Goal: Task Accomplishment & Management: Use online tool/utility

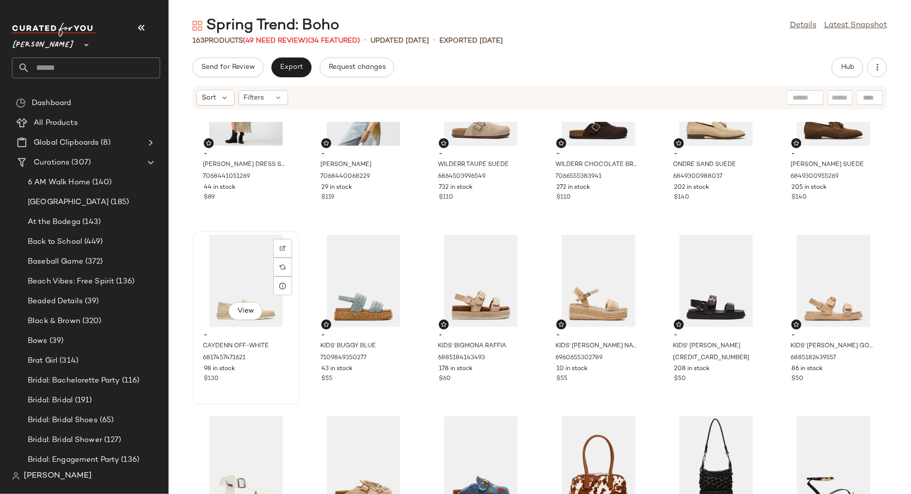
scroll to position [622, 0]
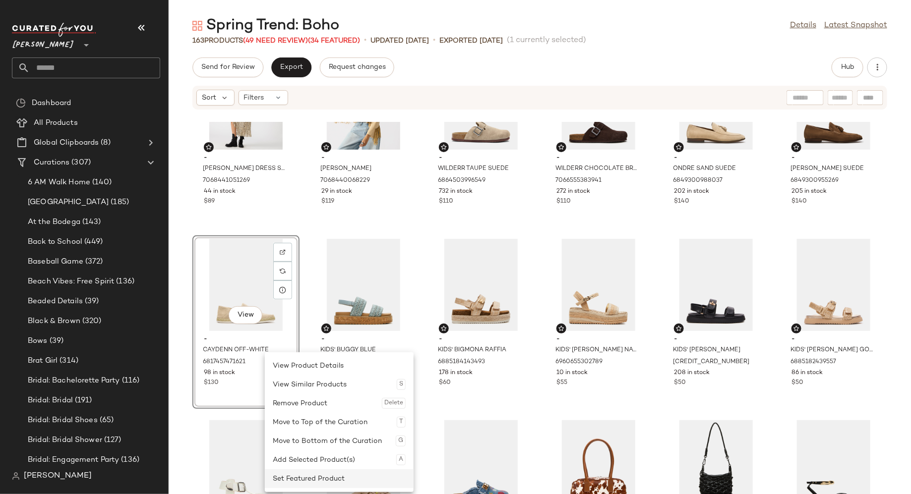
click at [293, 478] on div "Set Featured Product" at bounding box center [339, 478] width 133 height 19
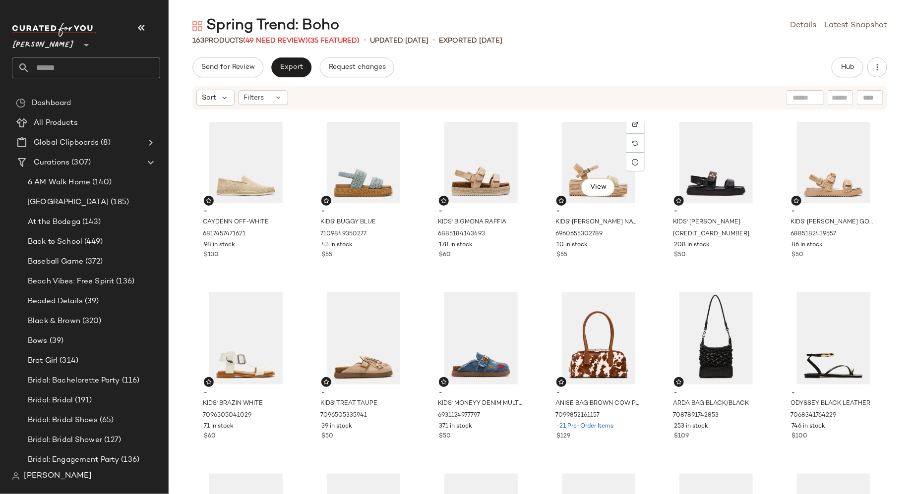
scroll to position [752, 0]
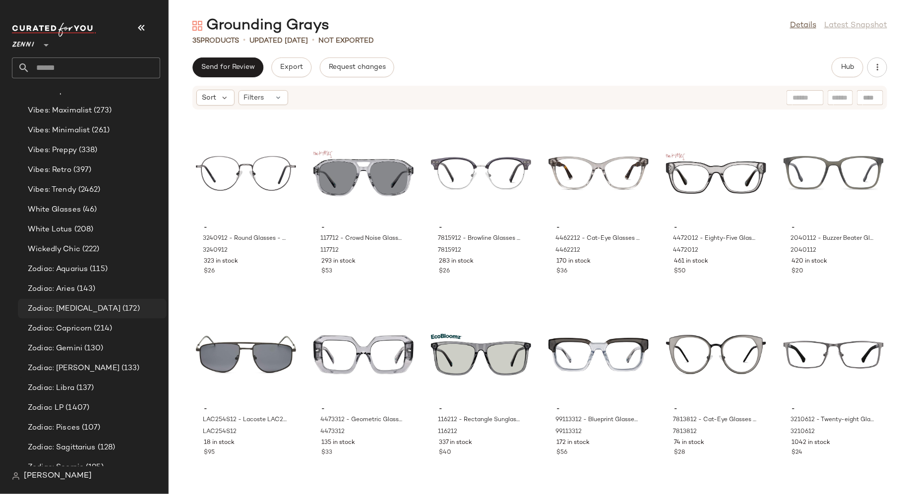
scroll to position [1550, 0]
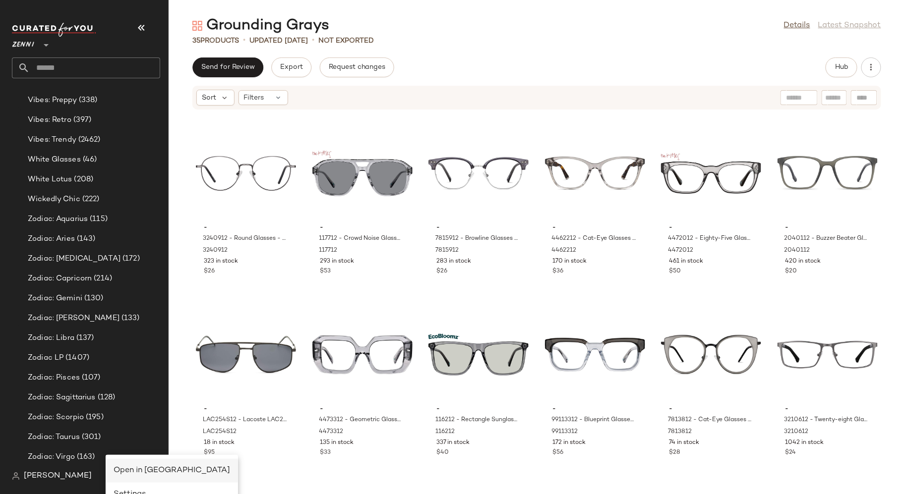
click at [125, 467] on span "Open in [GEOGRAPHIC_DATA]" at bounding box center [172, 471] width 117 height 8
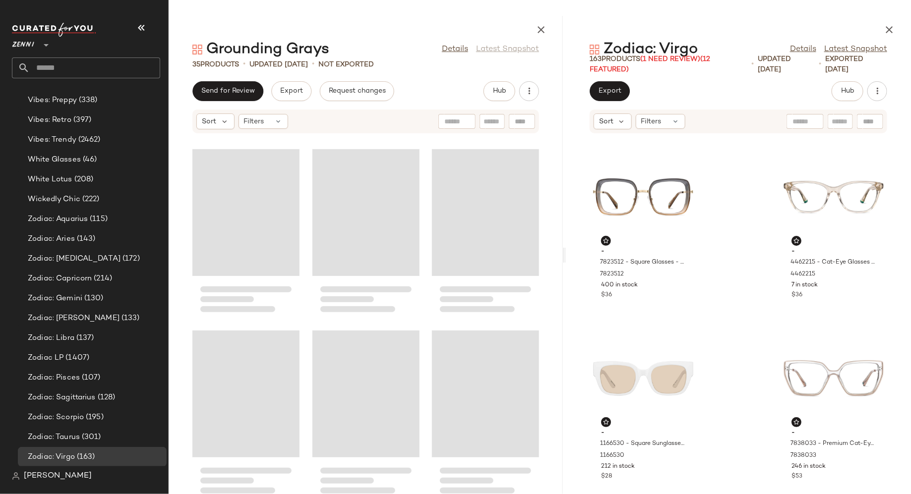
drag, startPoint x: 540, startPoint y: 256, endPoint x: 568, endPoint y: 256, distance: 27.8
click at [569, 256] on div "Grounding Grays Details Latest Snapshot 35 Products • updated [DATE] • Not Expo…" at bounding box center [540, 255] width 742 height 478
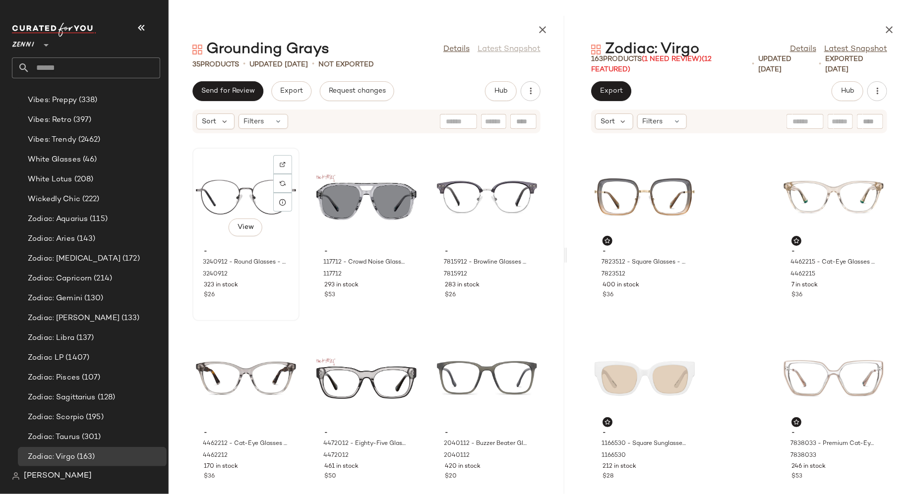
click at [284, 242] on div "View" at bounding box center [246, 197] width 100 height 92
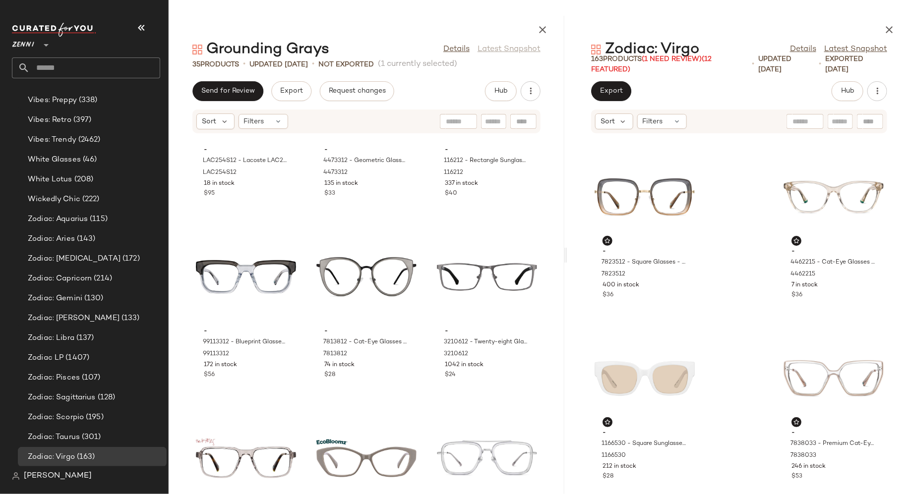
scroll to position [507, 0]
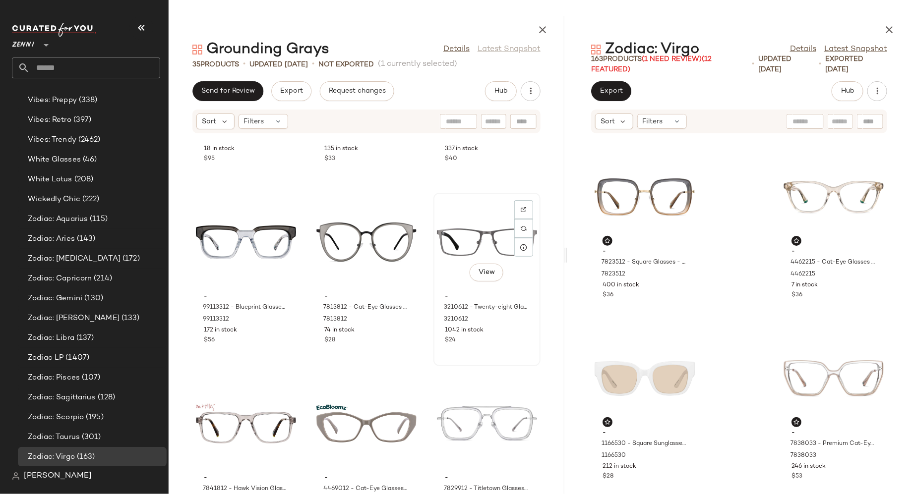
click at [494, 338] on div "$24" at bounding box center [487, 340] width 84 height 9
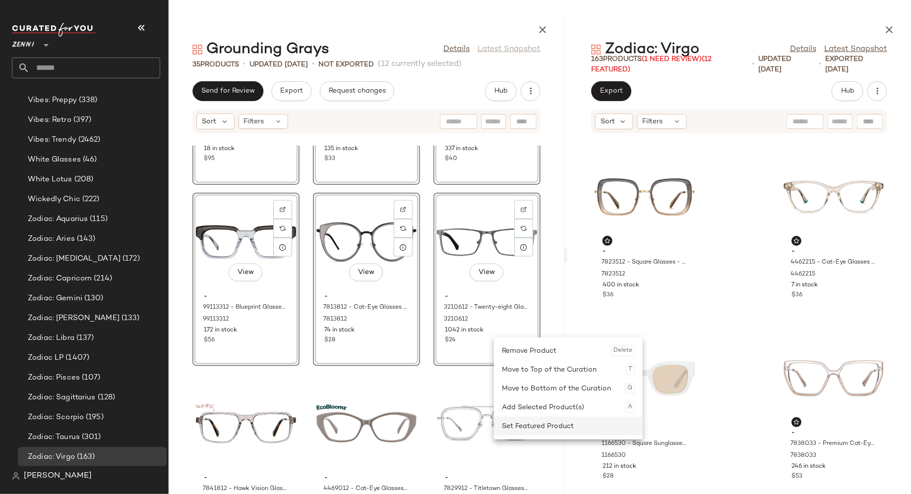
click at [524, 422] on div "Set Featured Product" at bounding box center [568, 426] width 133 height 19
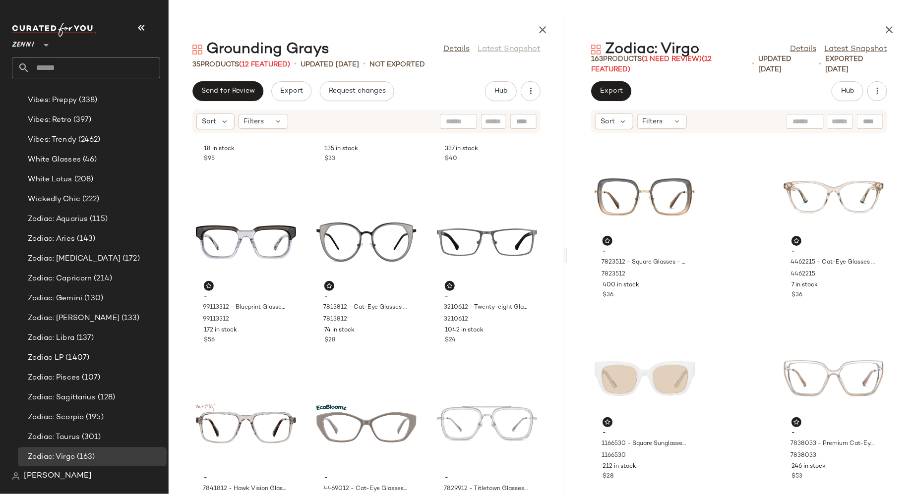
click at [304, 370] on div "- LAC254S12 - Lacoste LAC254S - Gray - Metal LAC254S12 18 in stock $95 - 447331…" at bounding box center [367, 320] width 396 height 349
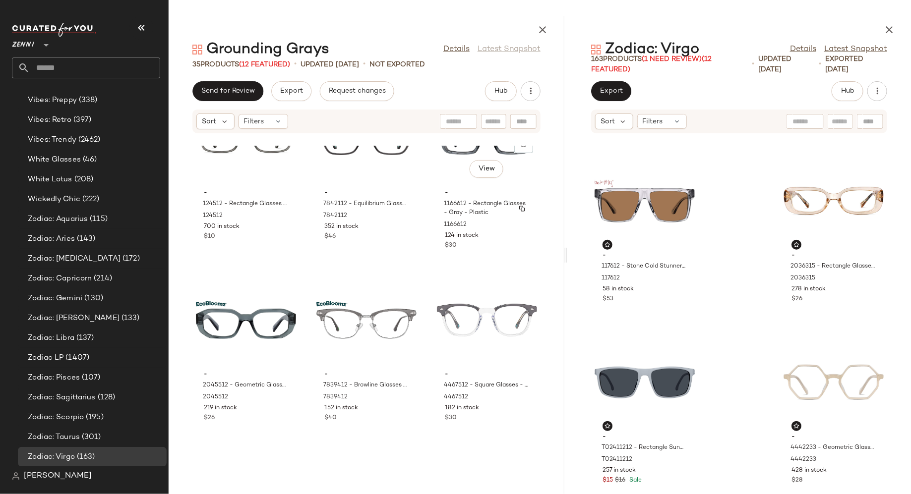
scroll to position [1830, 0]
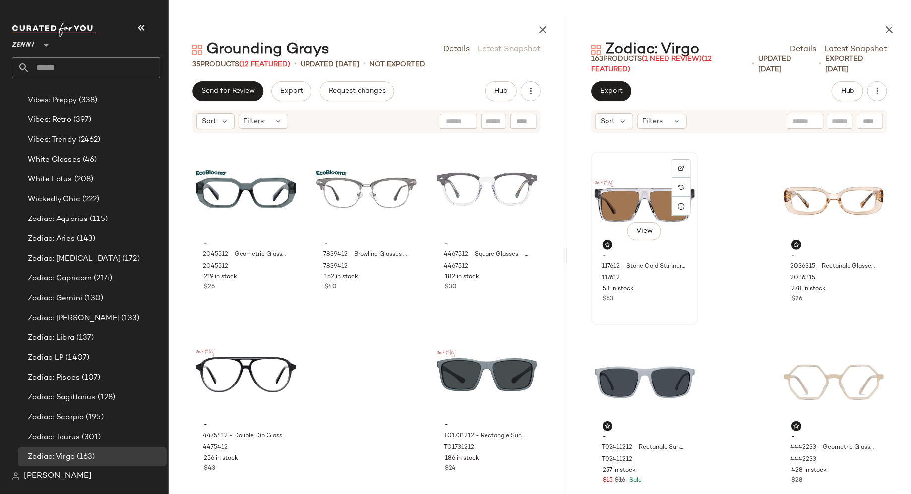
click at [617, 200] on div "View" at bounding box center [644, 201] width 100 height 92
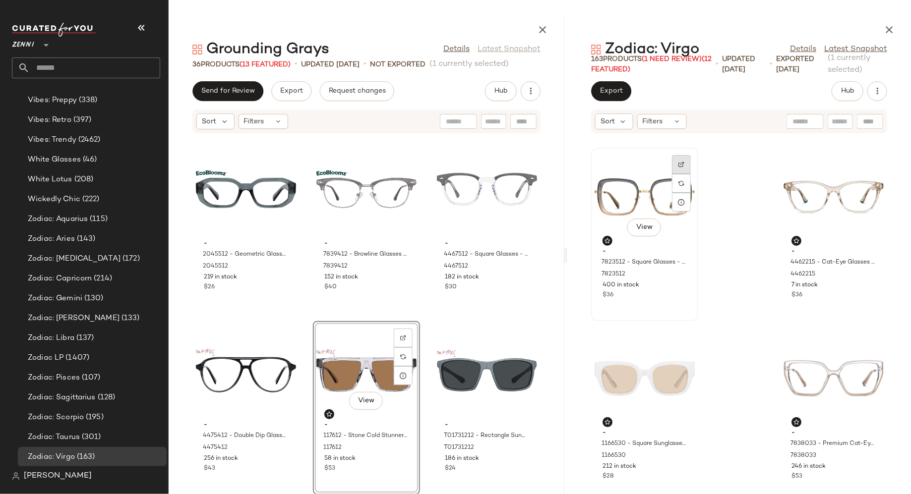
click at [680, 165] on img at bounding box center [681, 165] width 6 height 6
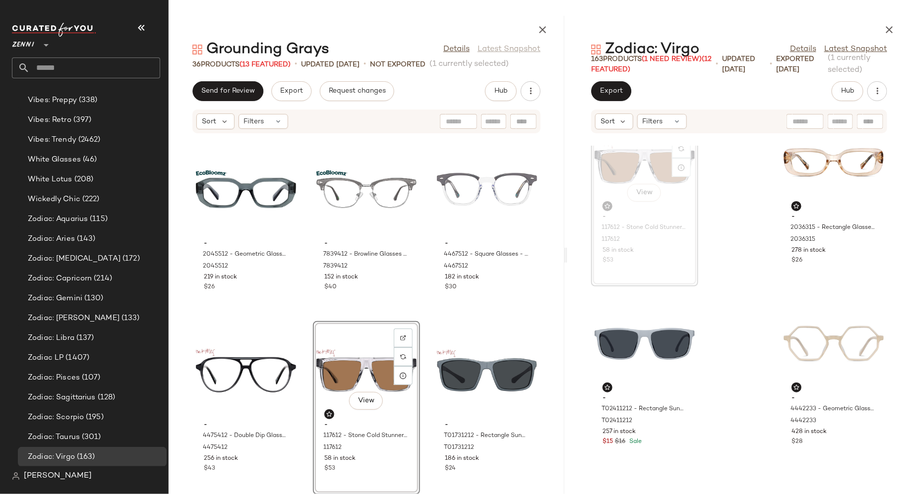
scroll to position [459, 0]
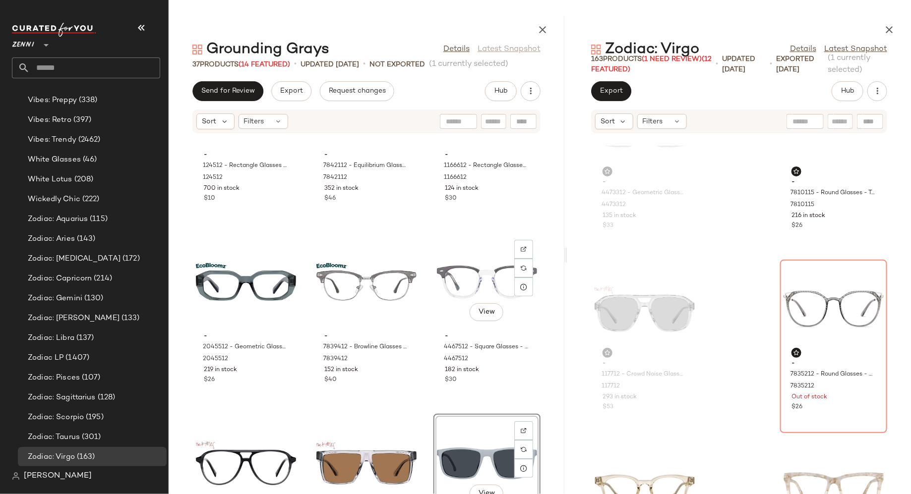
scroll to position [1763, 0]
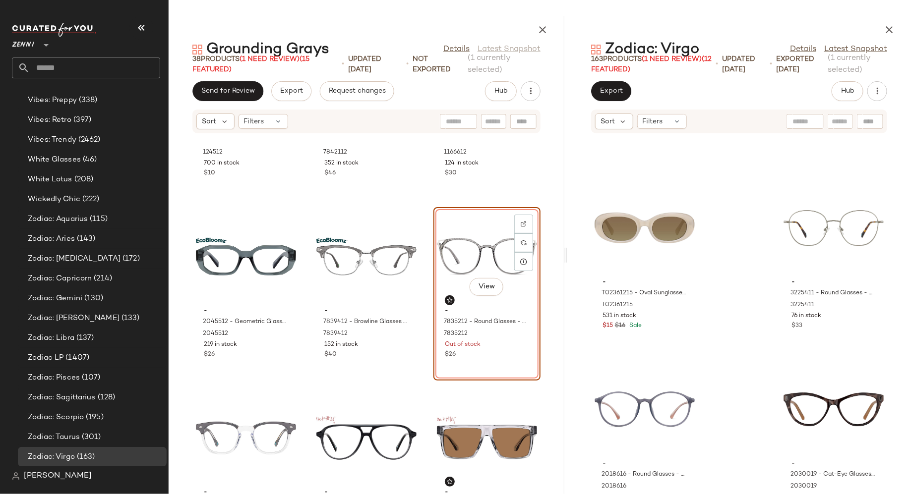
scroll to position [6862, 0]
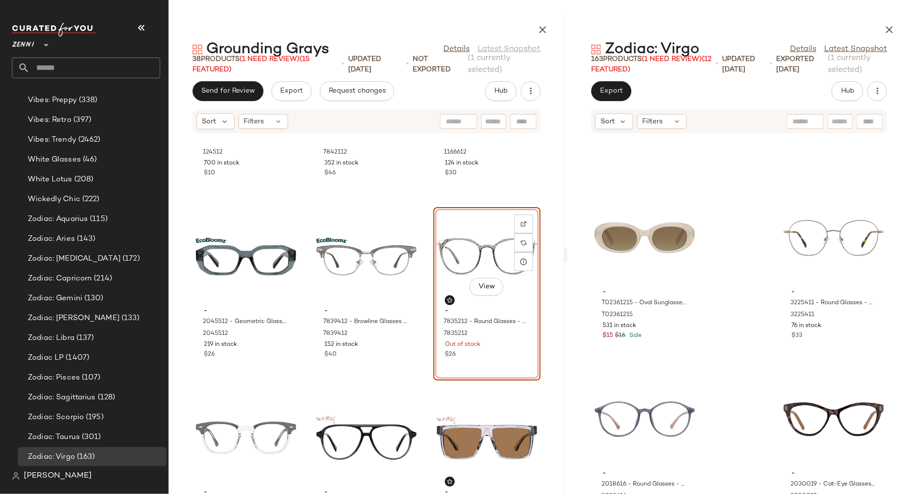
drag, startPoint x: 813, startPoint y: 305, endPoint x: 594, endPoint y: 0, distance: 375.2
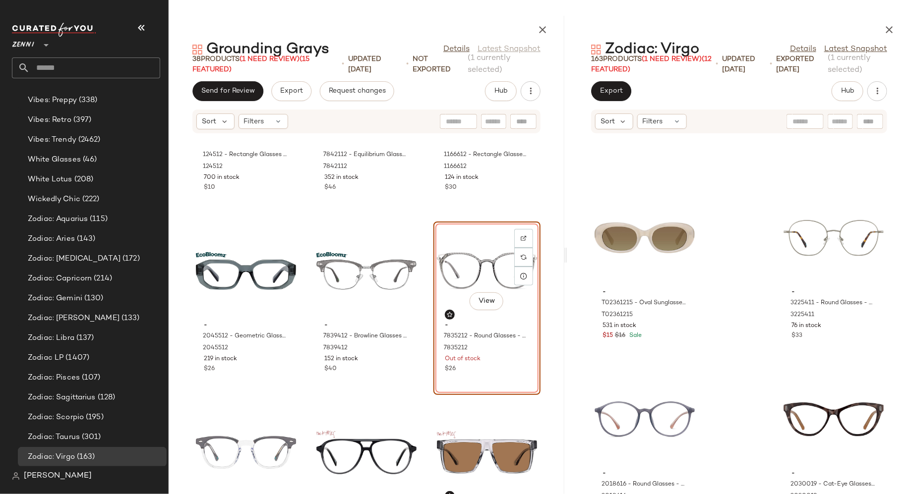
scroll to position [1753, 0]
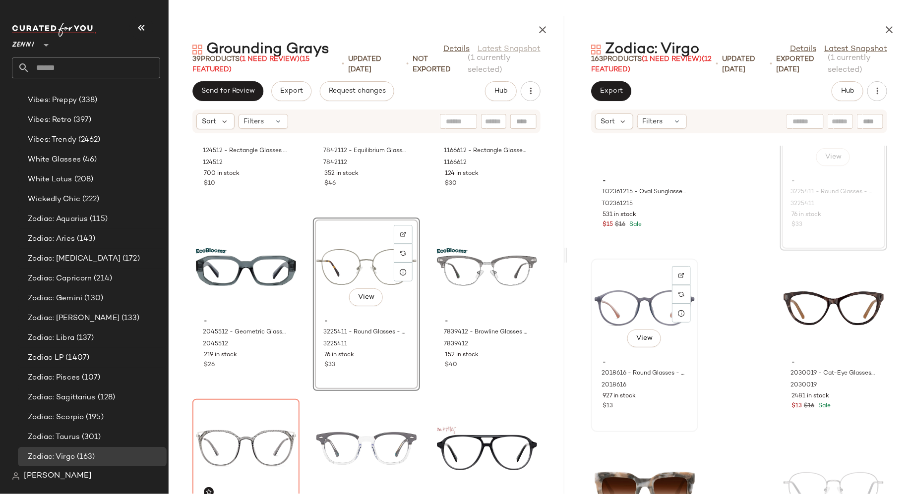
scroll to position [6984, 0]
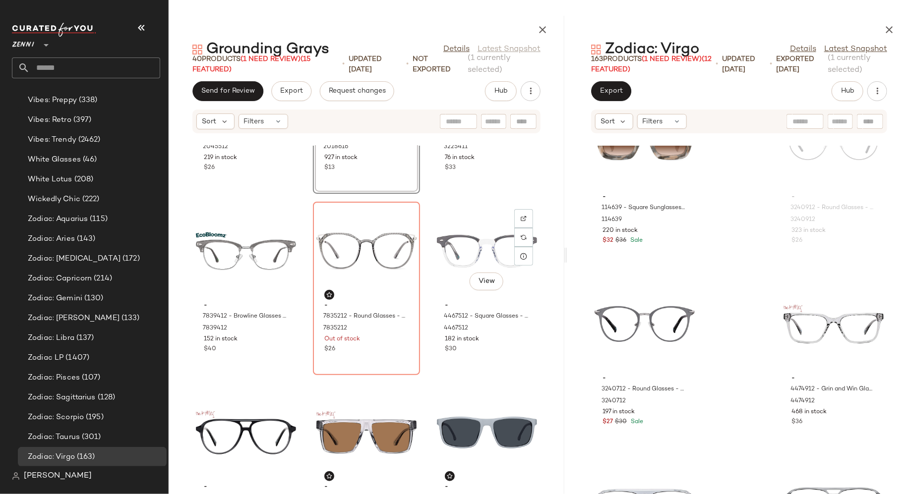
scroll to position [1977, 0]
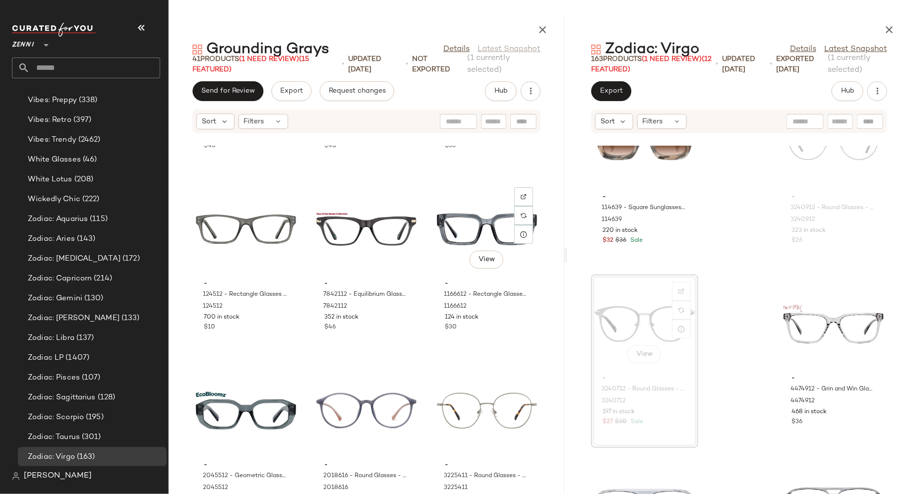
scroll to position [1610, 0]
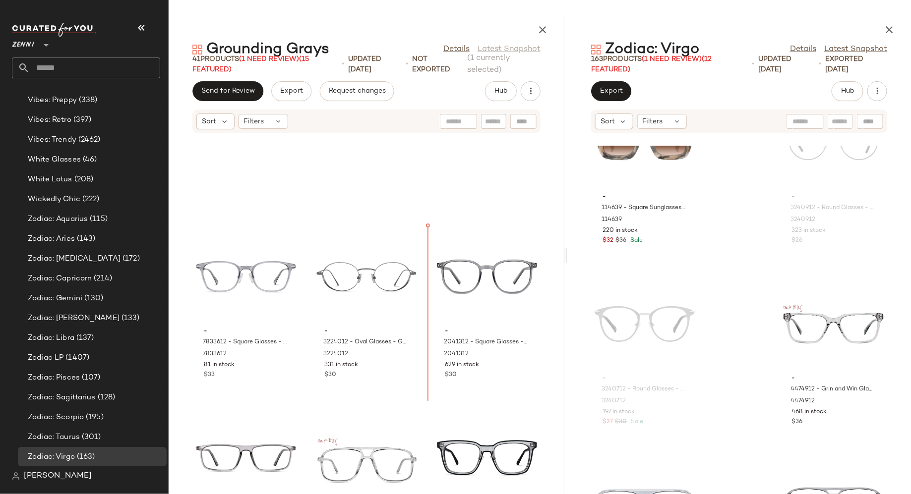
scroll to position [1004, 0]
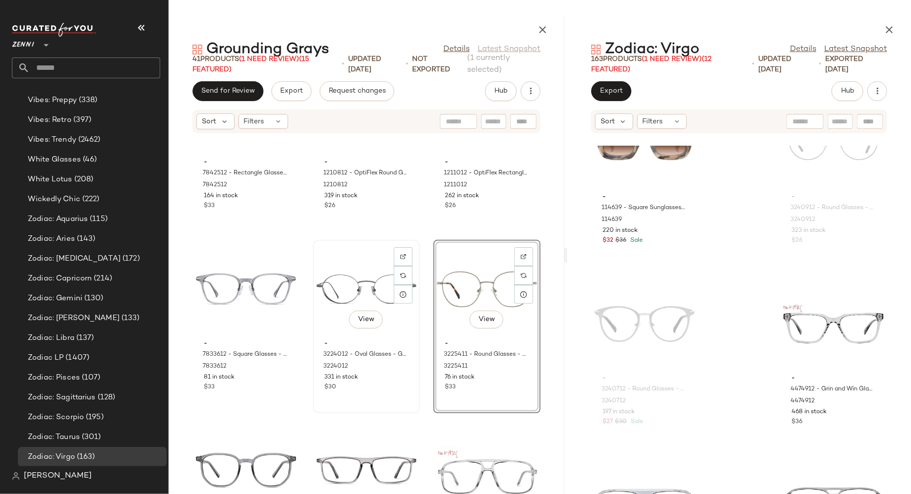
click at [316, 355] on div "- 3224012 - Oval Glasses - Grey - Stainless Steel 3224012 331 in stock $30" at bounding box center [366, 365] width 100 height 58
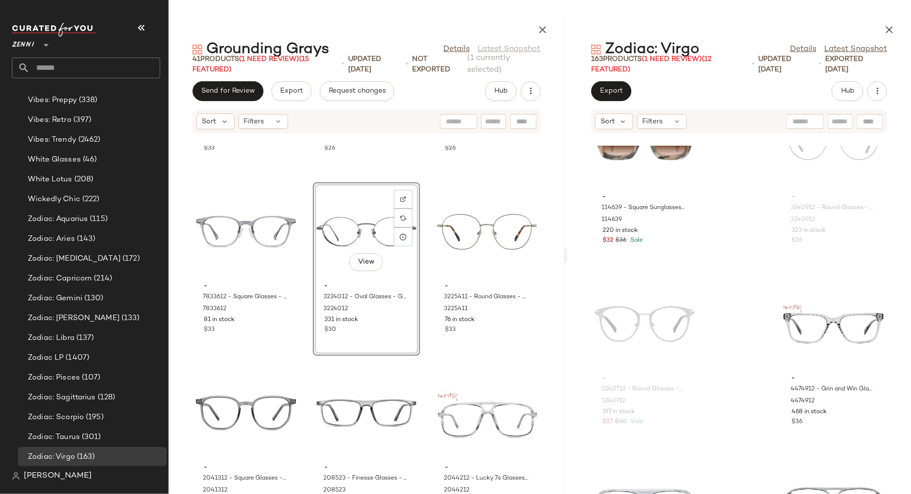
scroll to position [1111, 0]
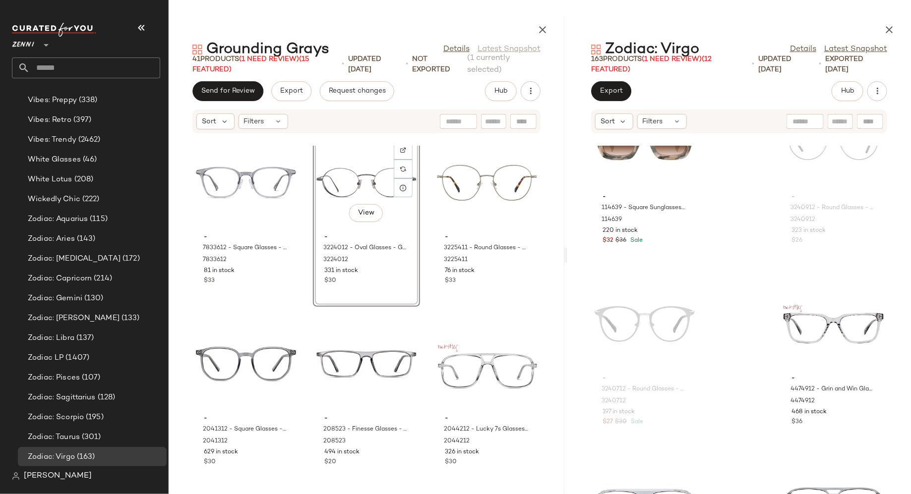
click at [306, 378] on div "- 7842512 - Rectangle Glasses - Gray - Mixed 7842512 164 in stock $33 - 1210812…" at bounding box center [367, 320] width 396 height 349
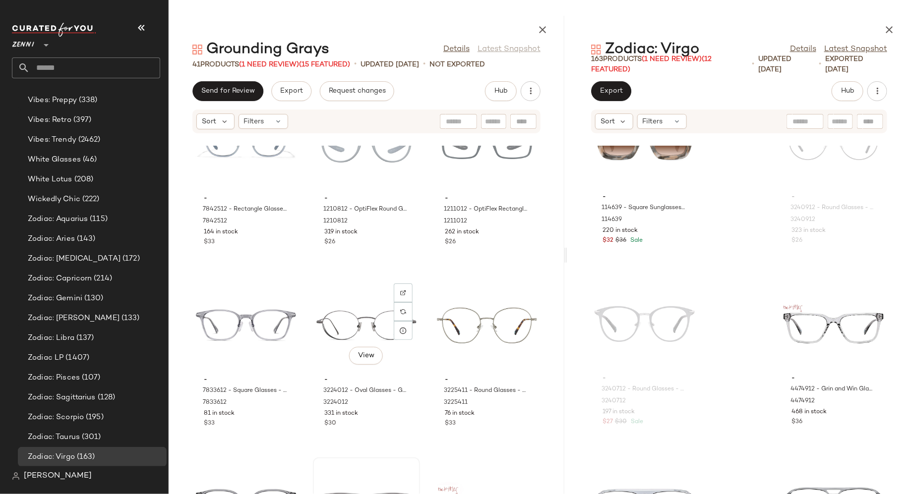
scroll to position [970, 0]
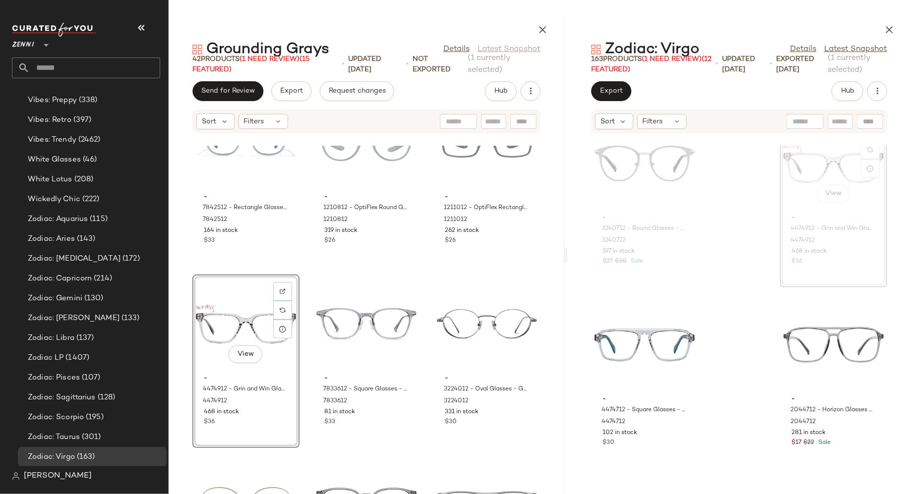
scroll to position [7482, 0]
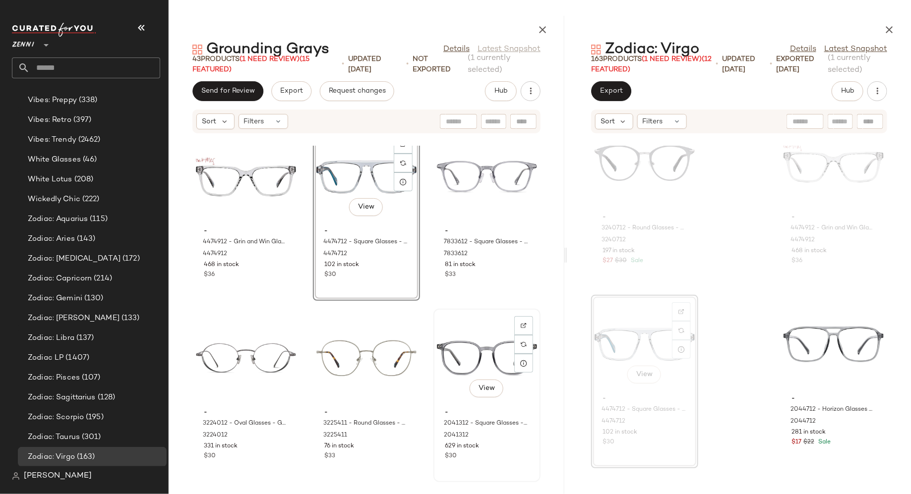
scroll to position [1118, 0]
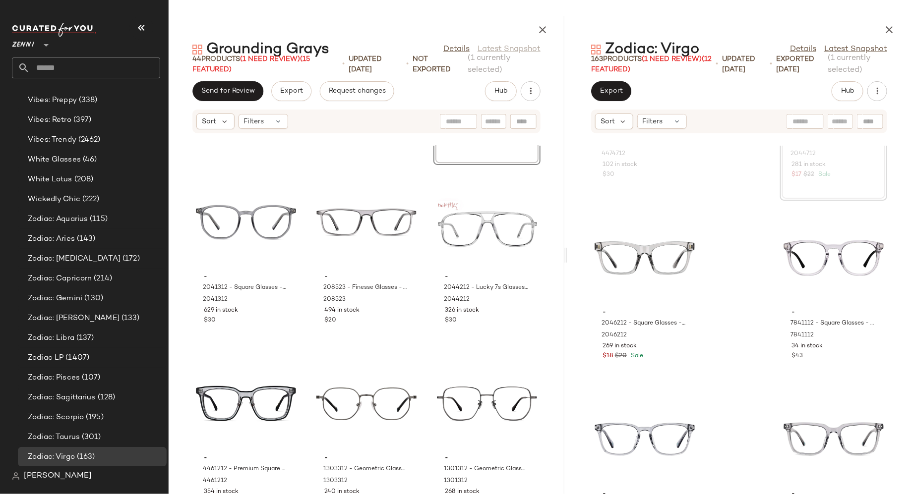
scroll to position [1438, 0]
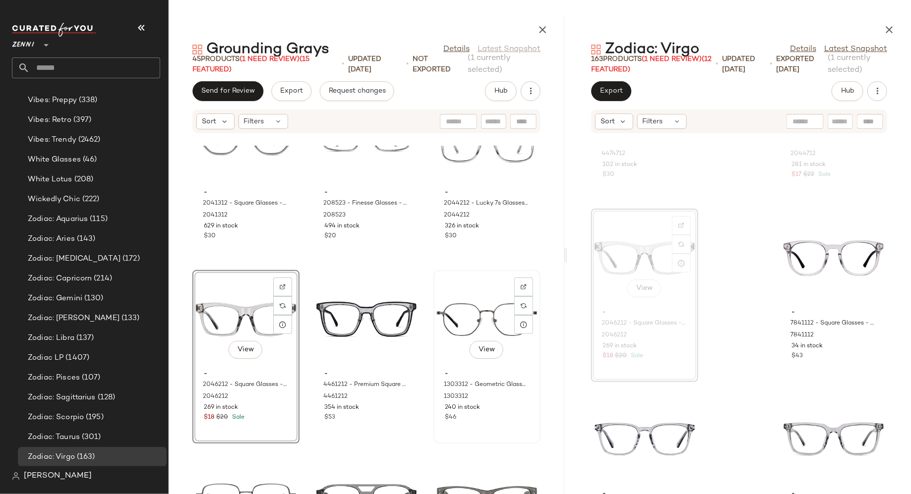
scroll to position [1520, 0]
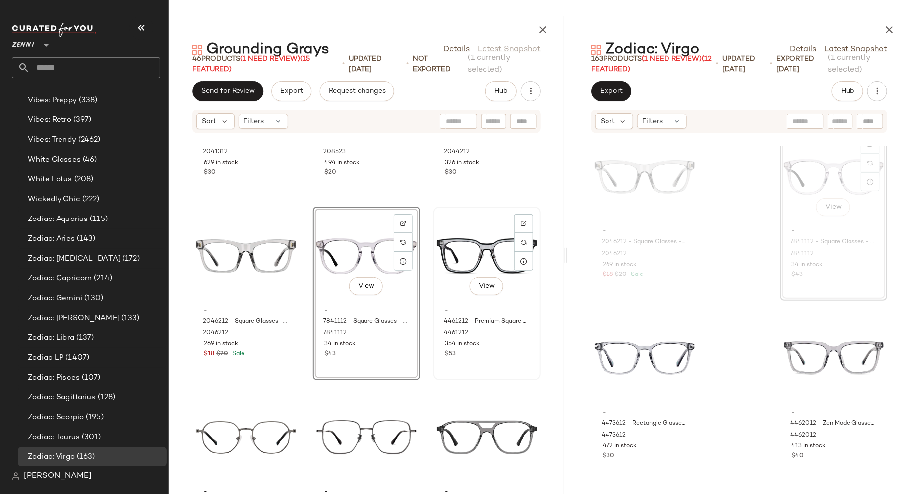
scroll to position [1590, 0]
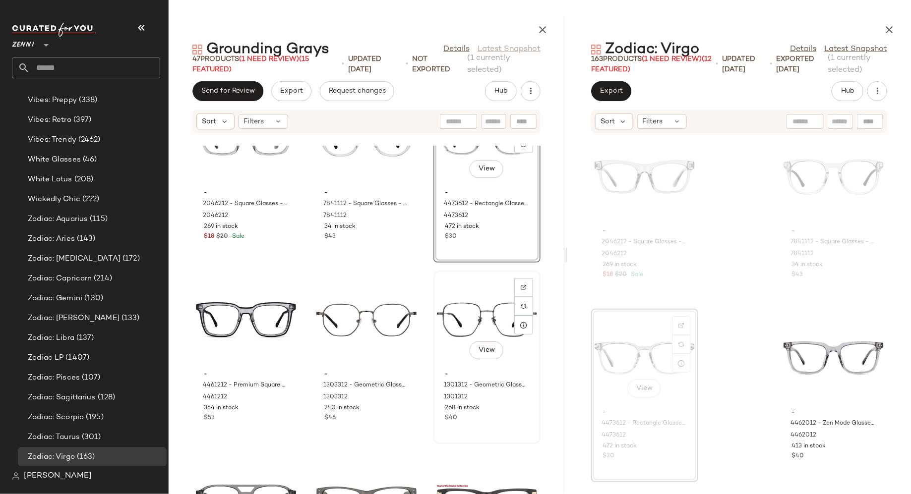
scroll to position [1704, 0]
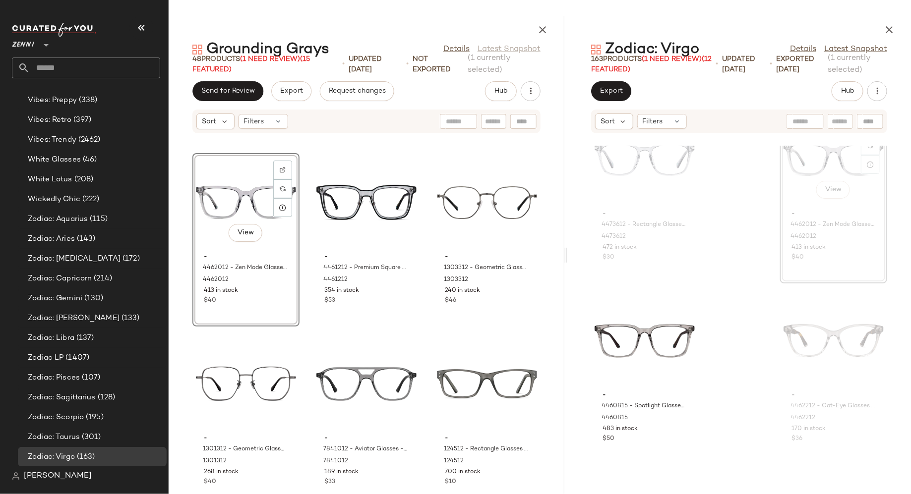
scroll to position [1827, 0]
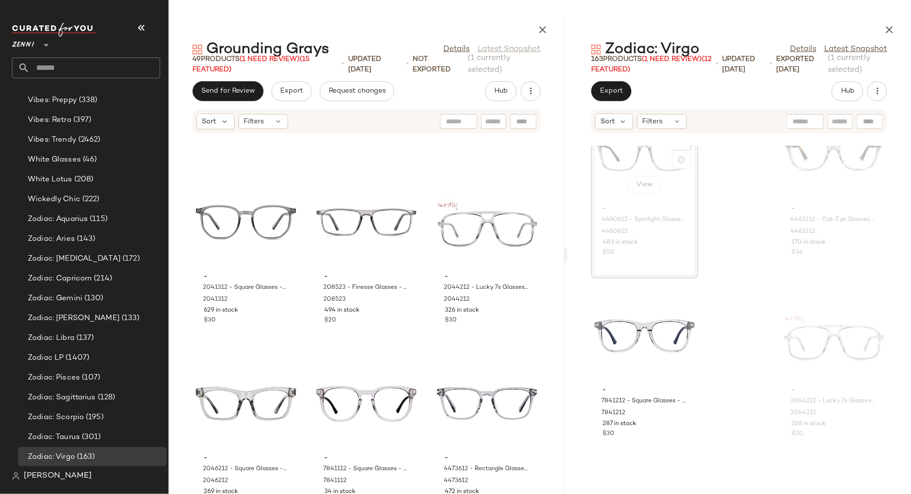
scroll to position [1547, 0]
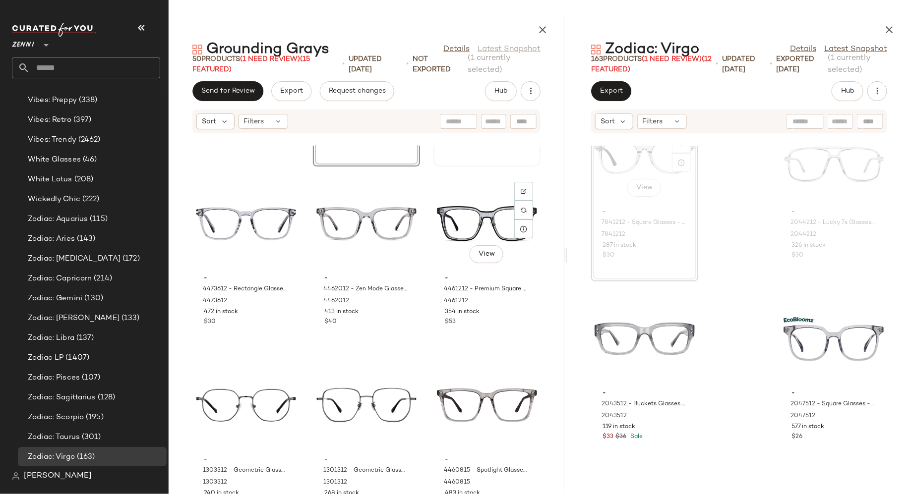
scroll to position [1796, 0]
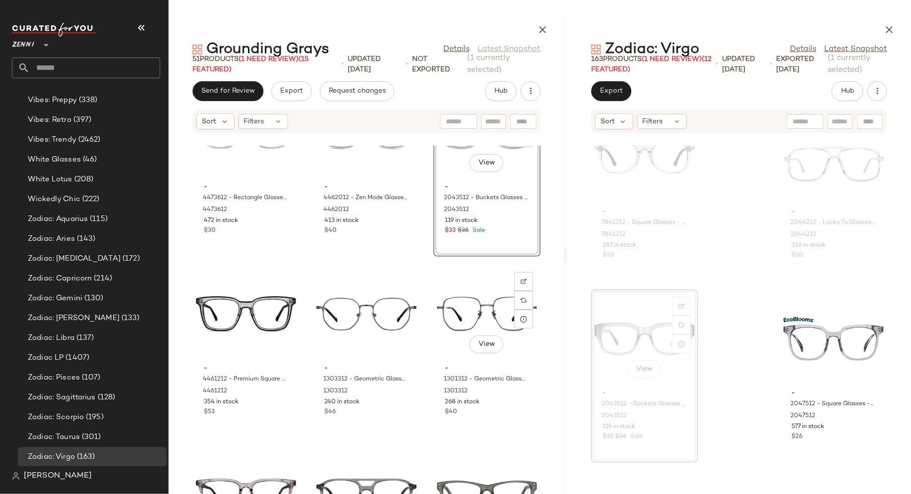
scroll to position [1890, 0]
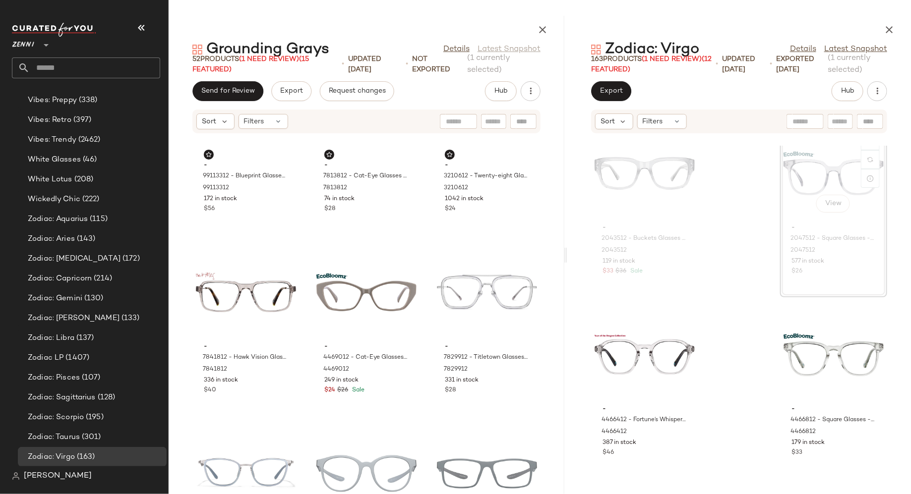
scroll to position [641, 0]
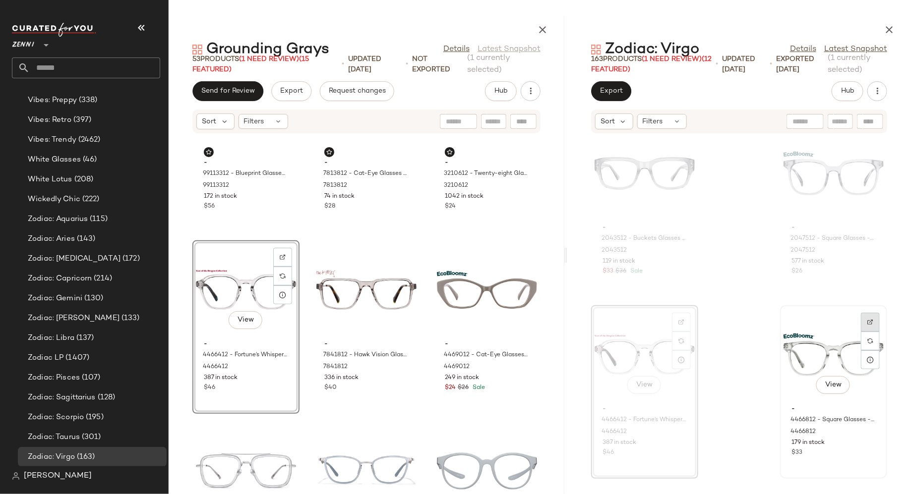
click at [867, 321] on img at bounding box center [870, 322] width 6 height 6
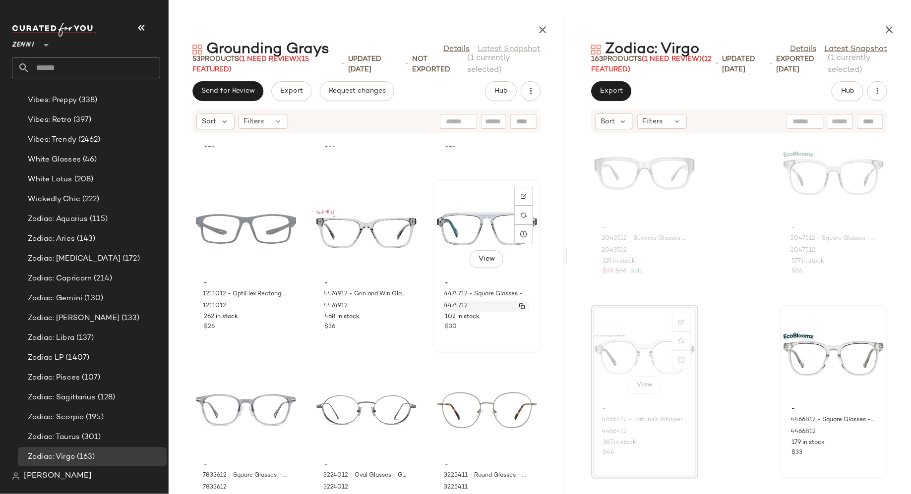
scroll to position [1068, 0]
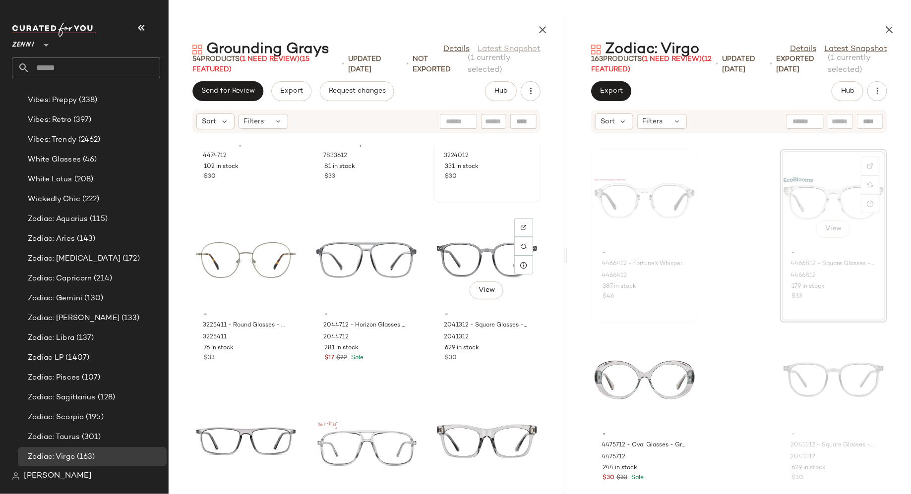
scroll to position [1400, 0]
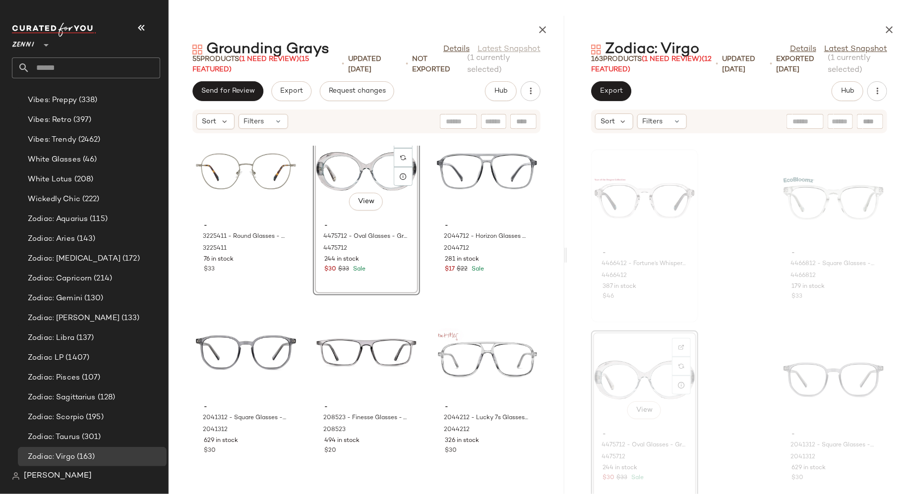
scroll to position [1486, 0]
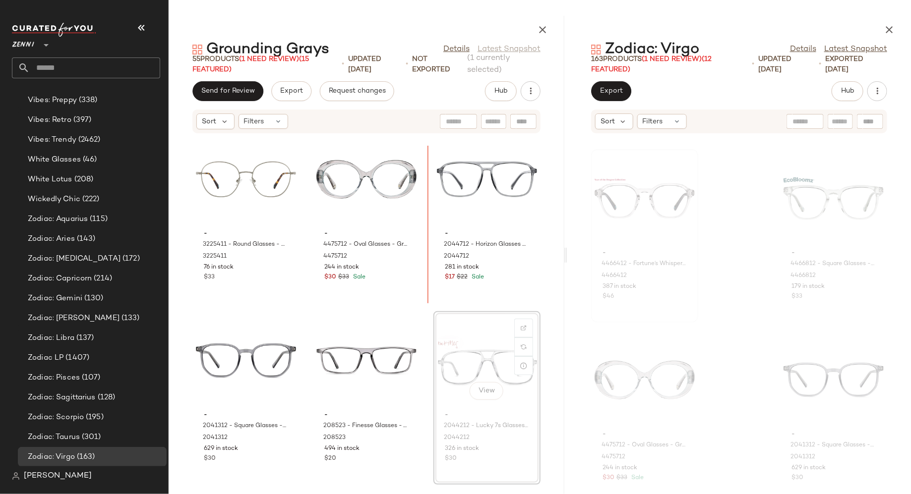
scroll to position [1475, 0]
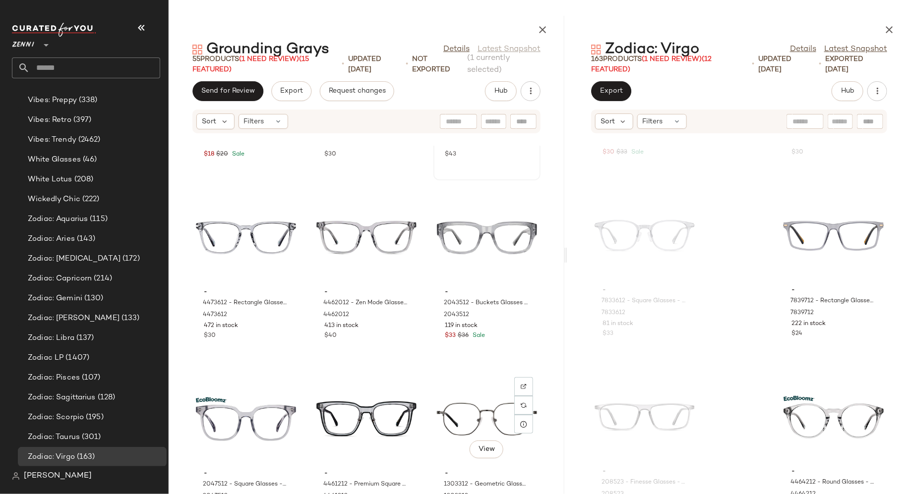
scroll to position [1967, 0]
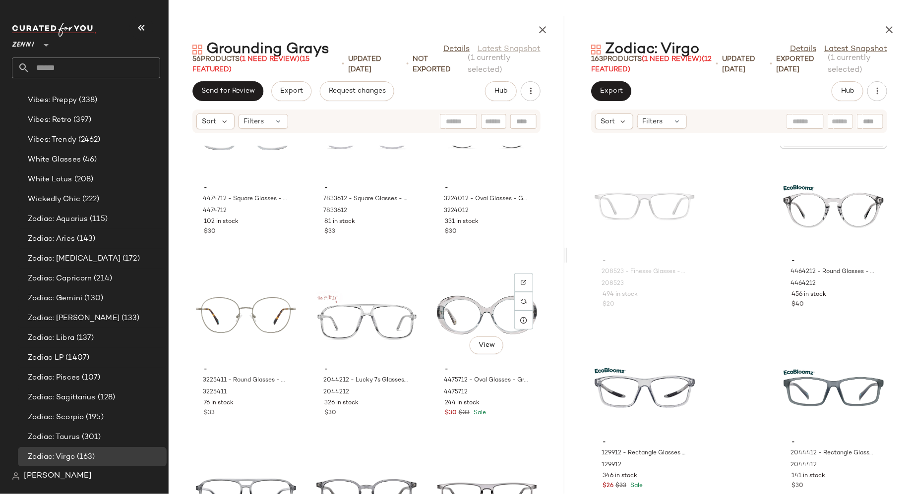
scroll to position [1343, 0]
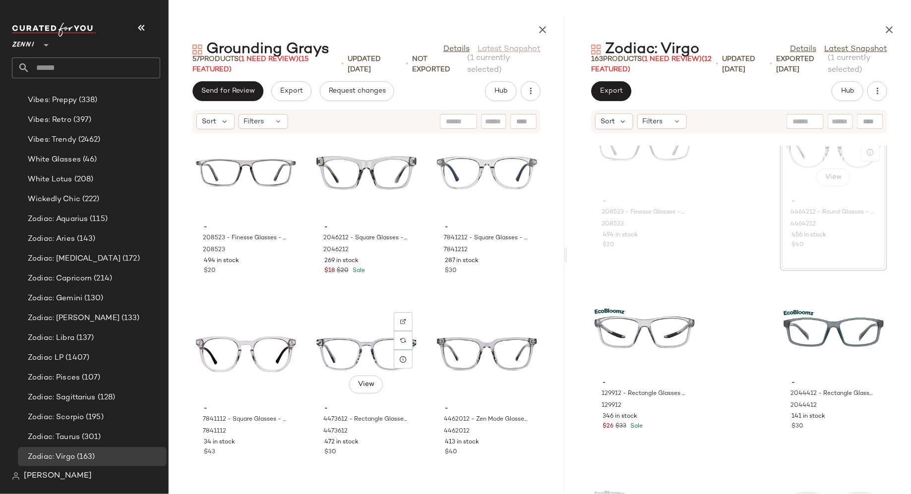
scroll to position [1851, 0]
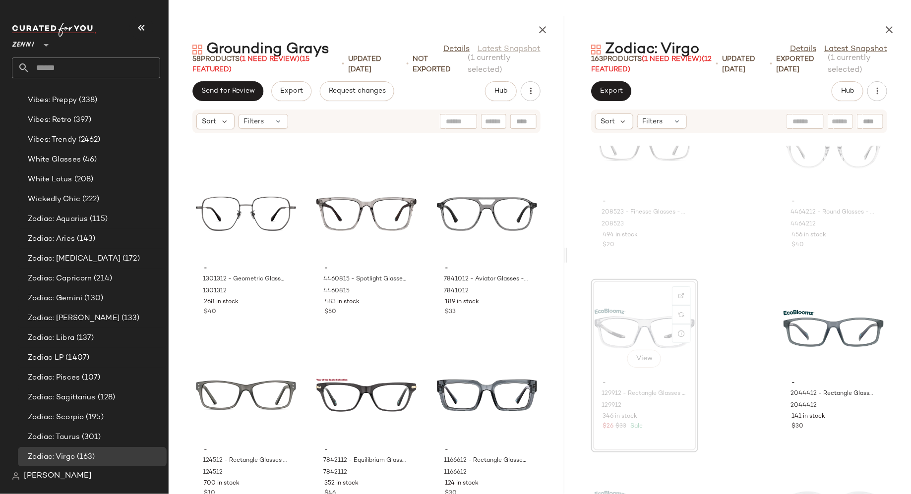
scroll to position [2533, 0]
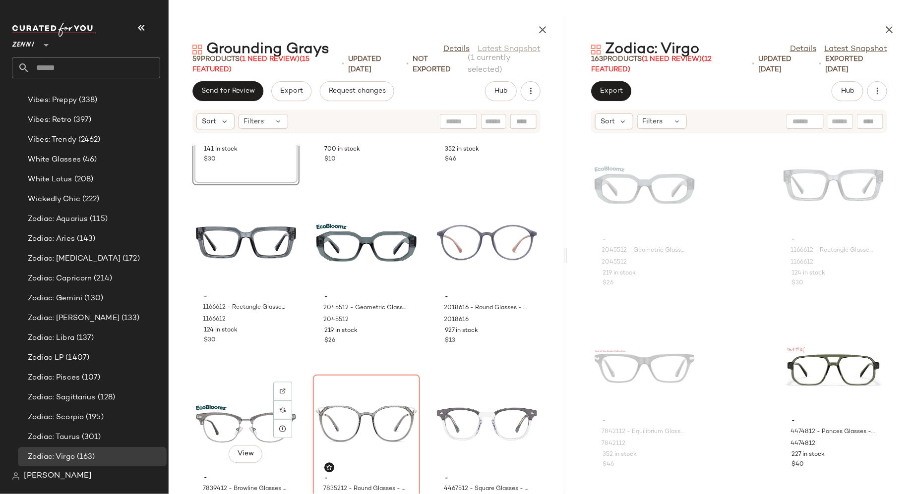
scroll to position [2865, 0]
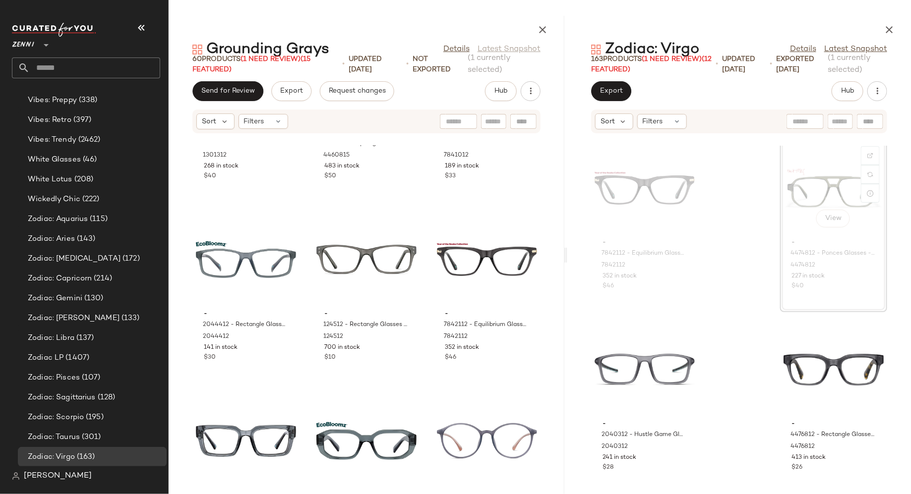
scroll to position [2668, 0]
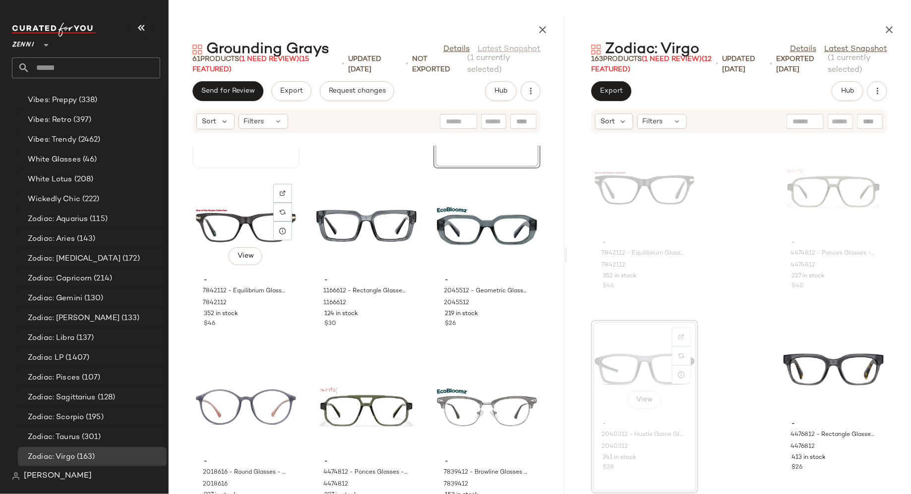
scroll to position [2883, 0]
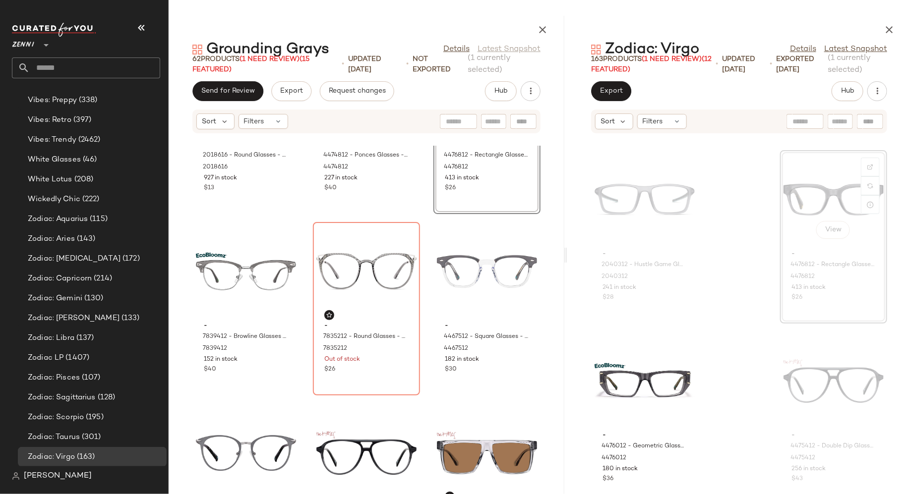
scroll to position [3203, 0]
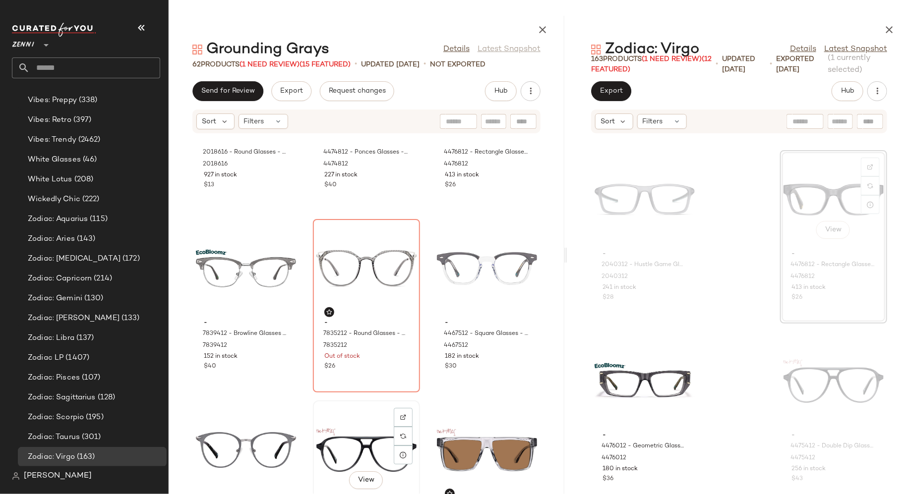
scroll to position [3206, 0]
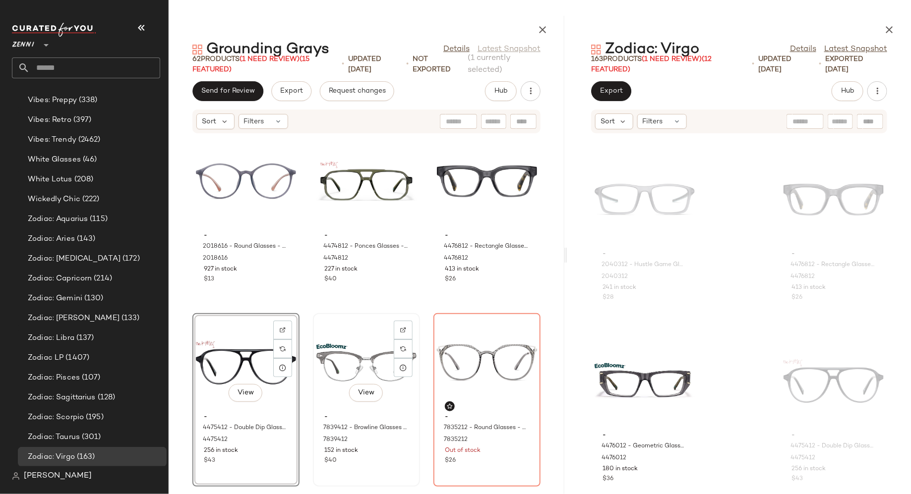
scroll to position [3109, 0]
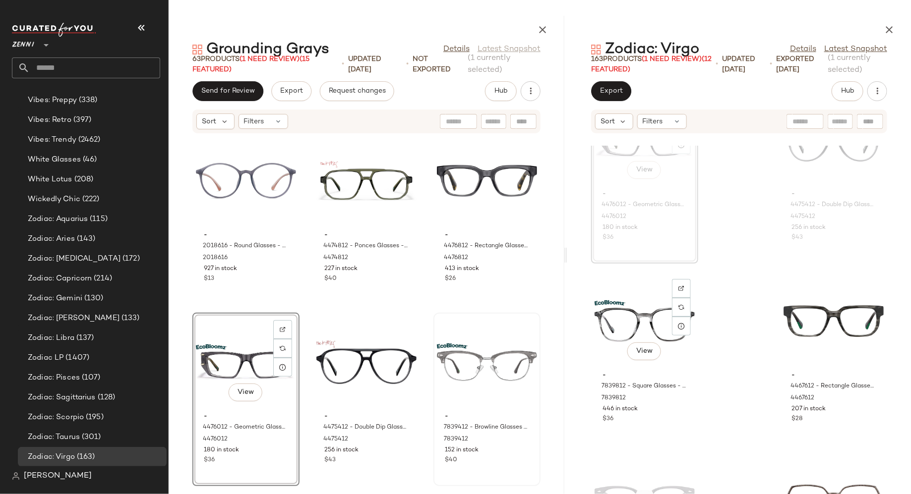
scroll to position [10965, 0]
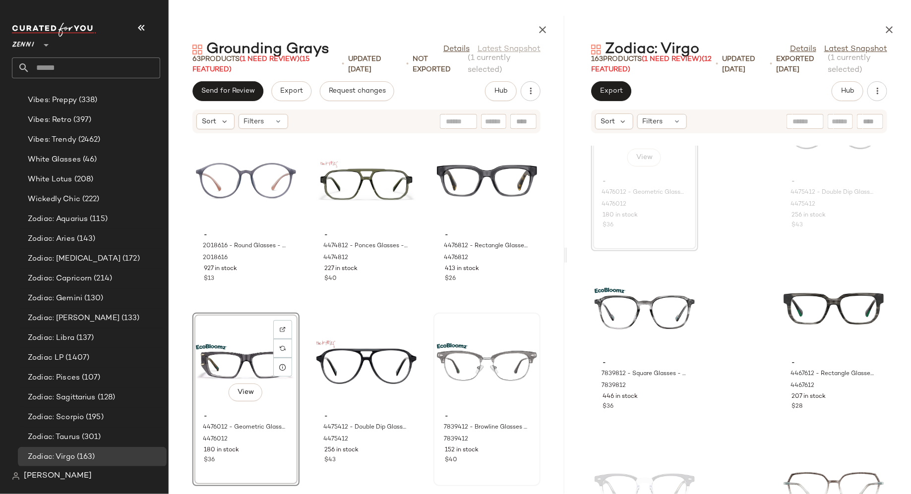
drag, startPoint x: 610, startPoint y: 386, endPoint x: 455, endPoint y: 24, distance: 394.4
click at [683, 276] on img at bounding box center [681, 276] width 6 height 6
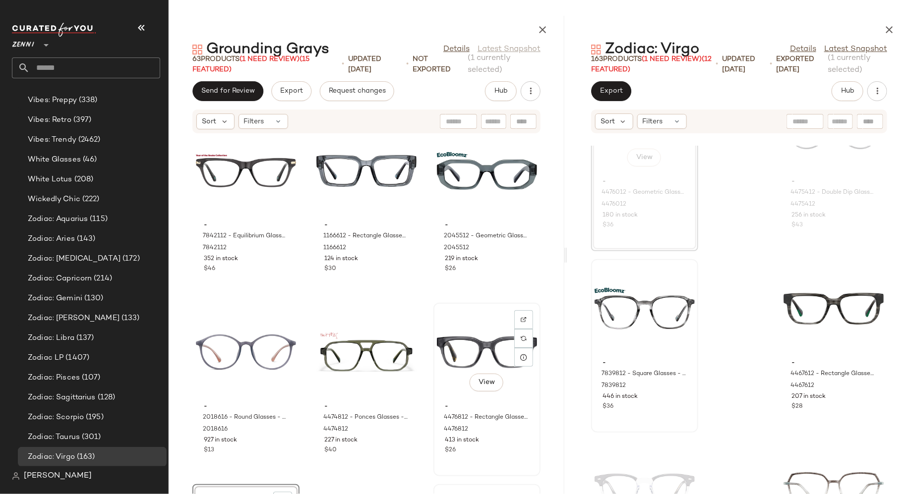
scroll to position [2936, 0]
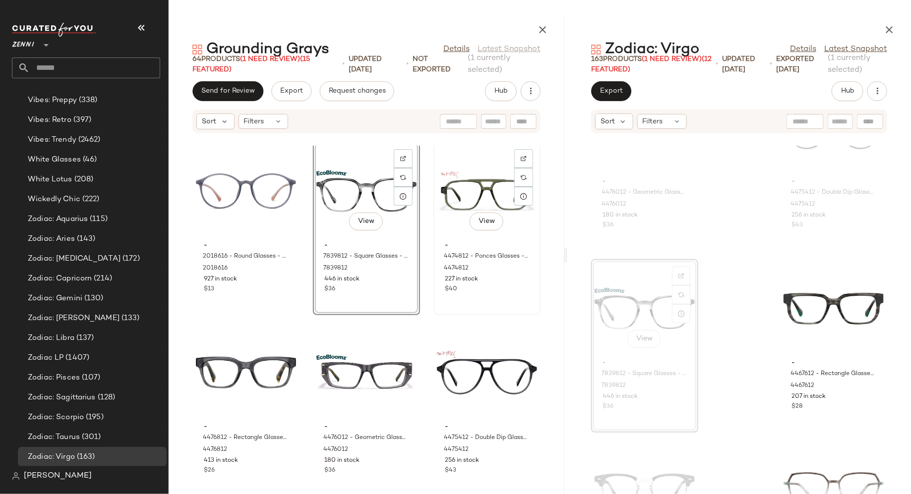
scroll to position [3099, 0]
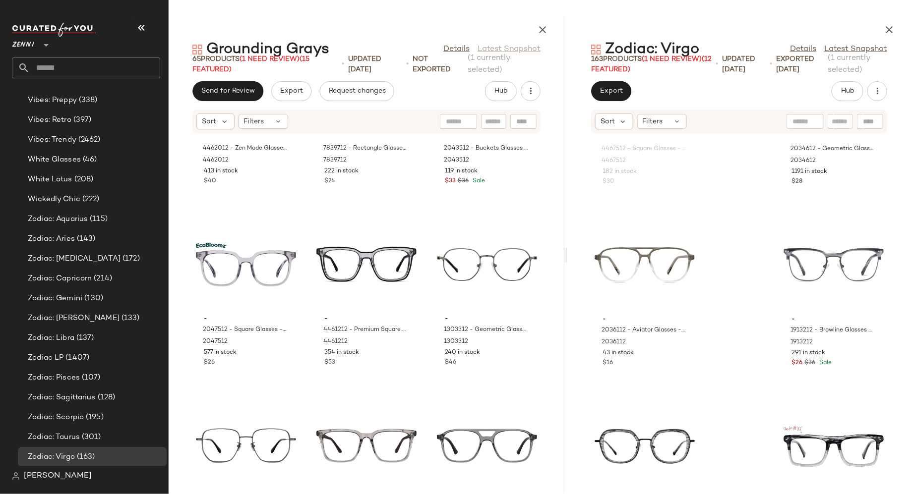
scroll to position [2358, 0]
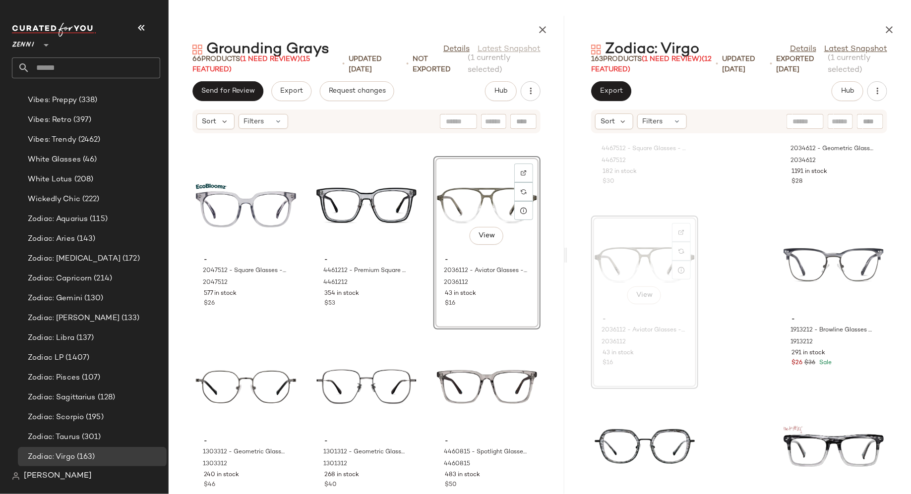
click at [401, 336] on div "- 4462012 - Zen Mode Glasses - Gray - [MEDICAL_DATA] 4462012 413 in stock $40 -…" at bounding box center [367, 320] width 396 height 349
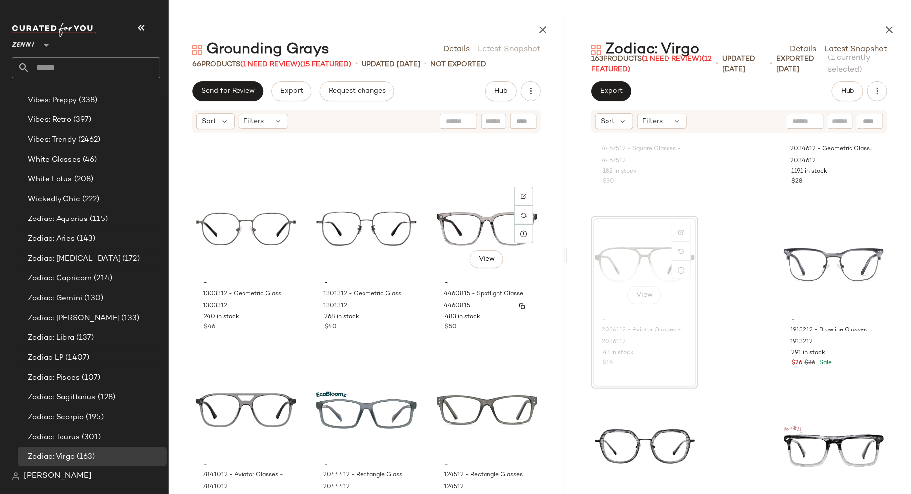
scroll to position [2520, 0]
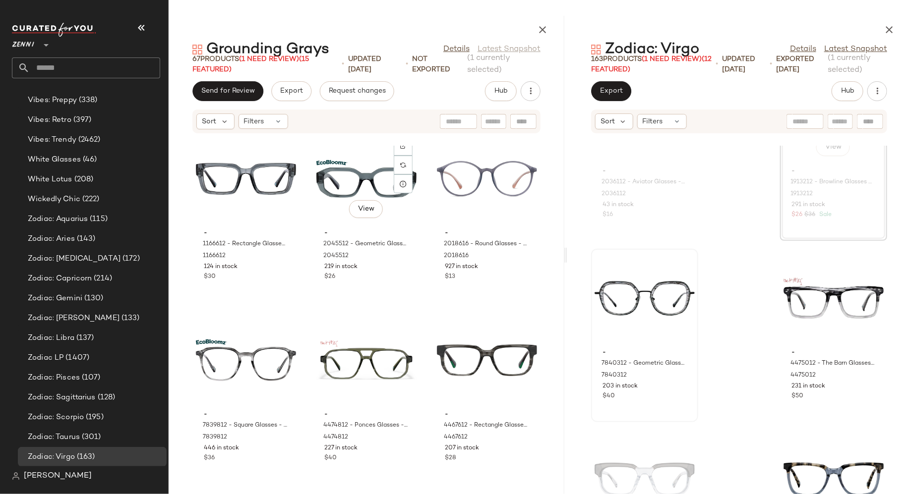
scroll to position [3111, 0]
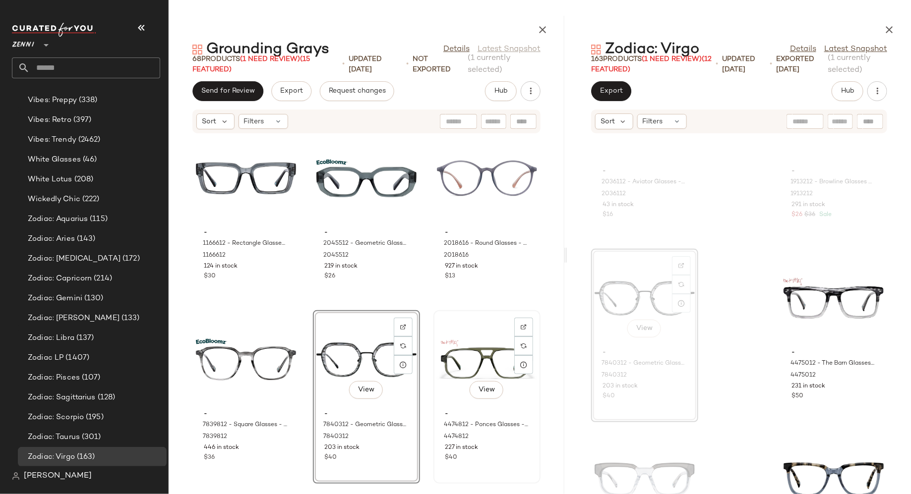
scroll to position [3171, 0]
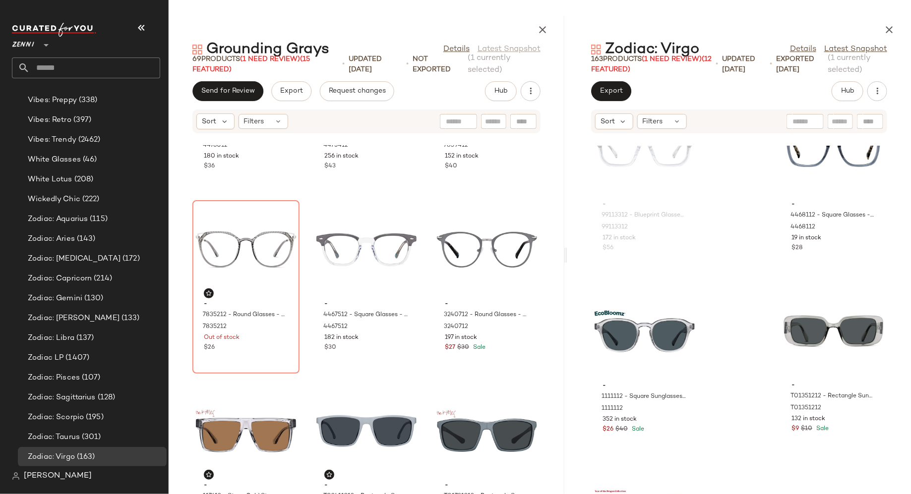
scroll to position [3826, 0]
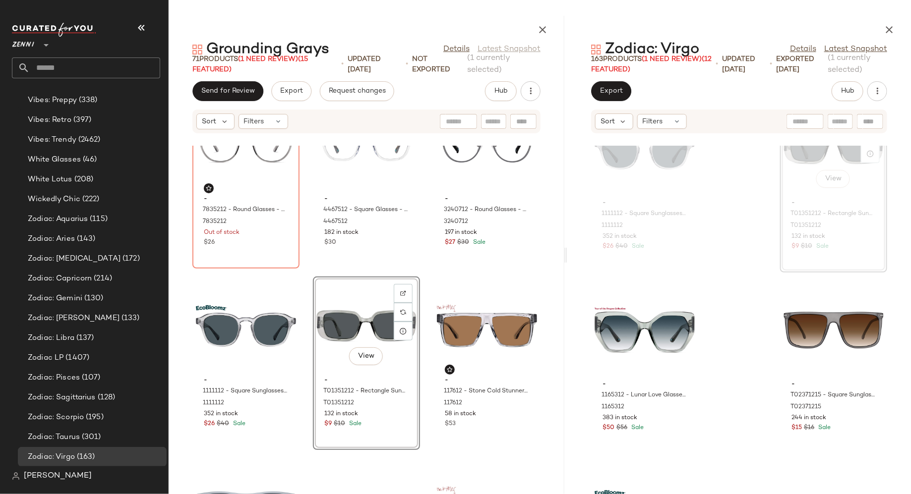
scroll to position [3873, 0]
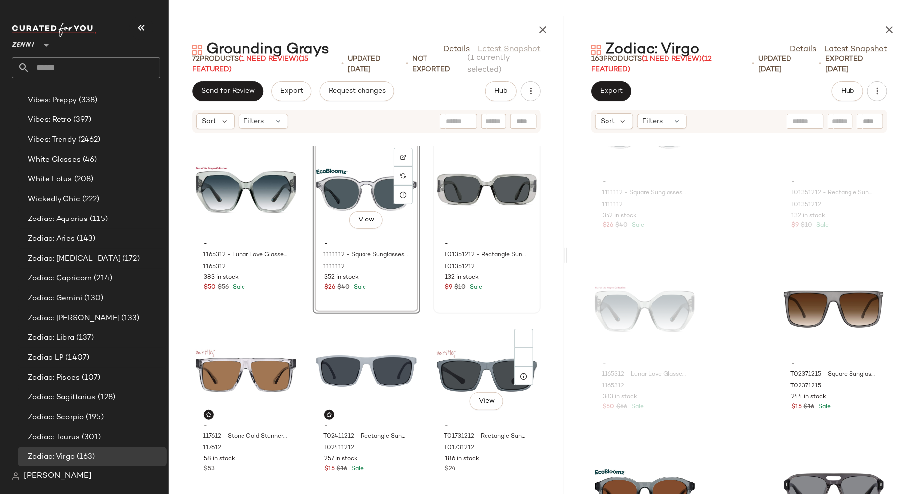
scroll to position [4008, 0]
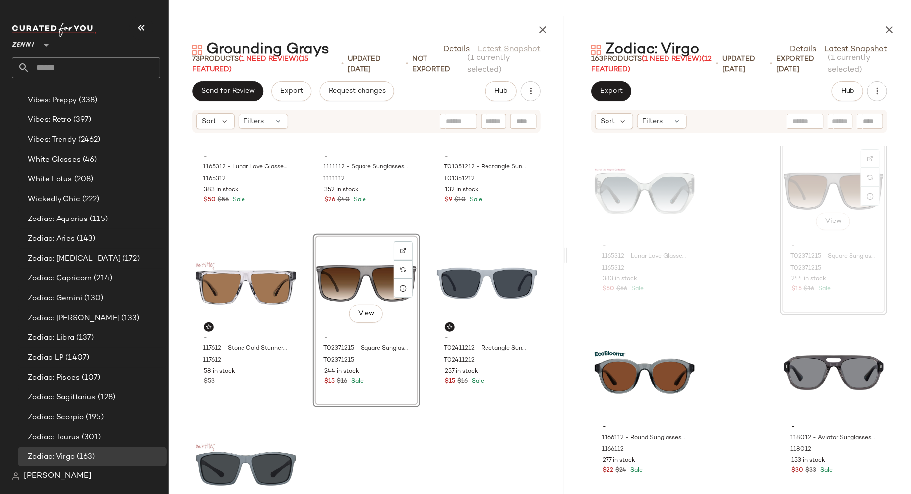
scroll to position [4103, 0]
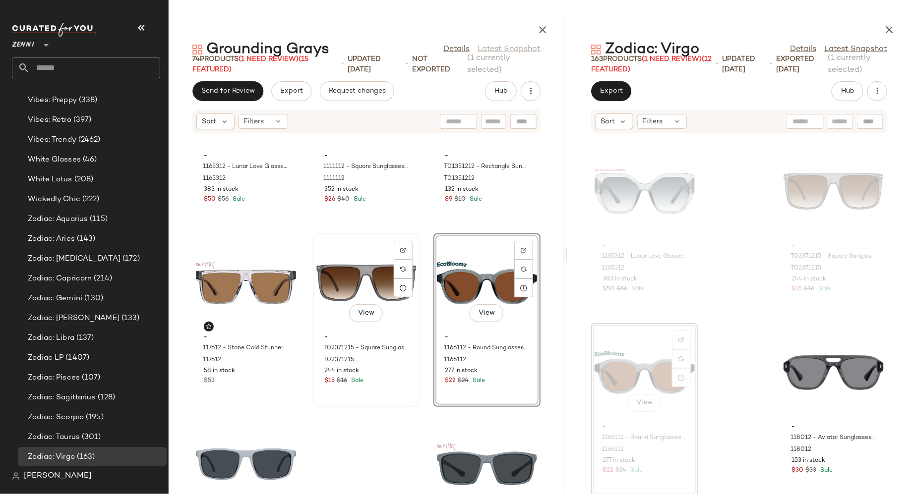
scroll to position [4097, 0]
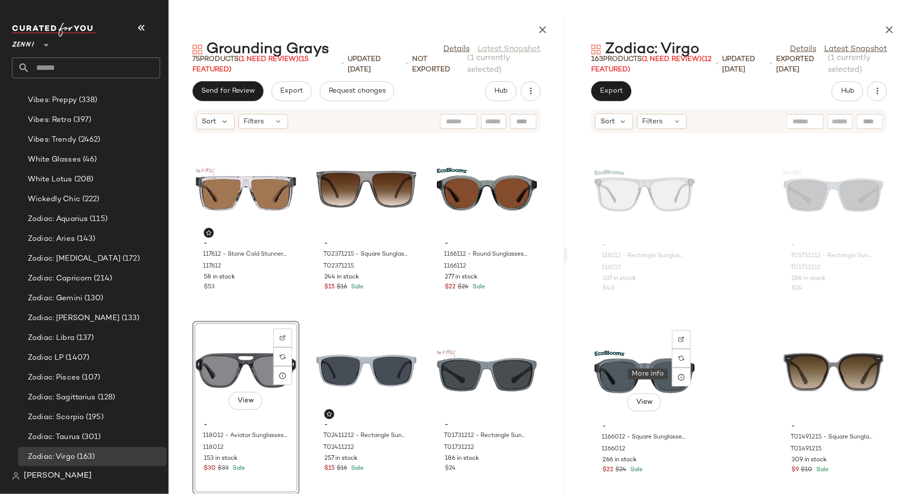
scroll to position [12537, 0]
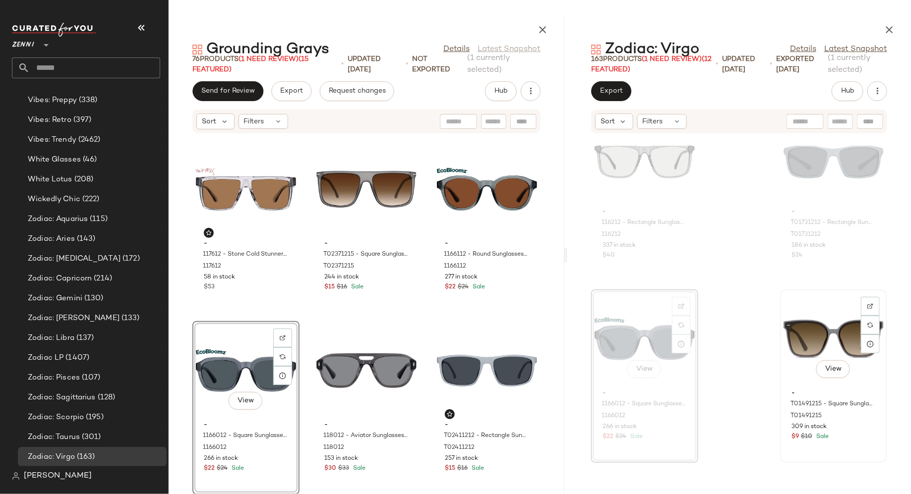
scroll to position [12590, 0]
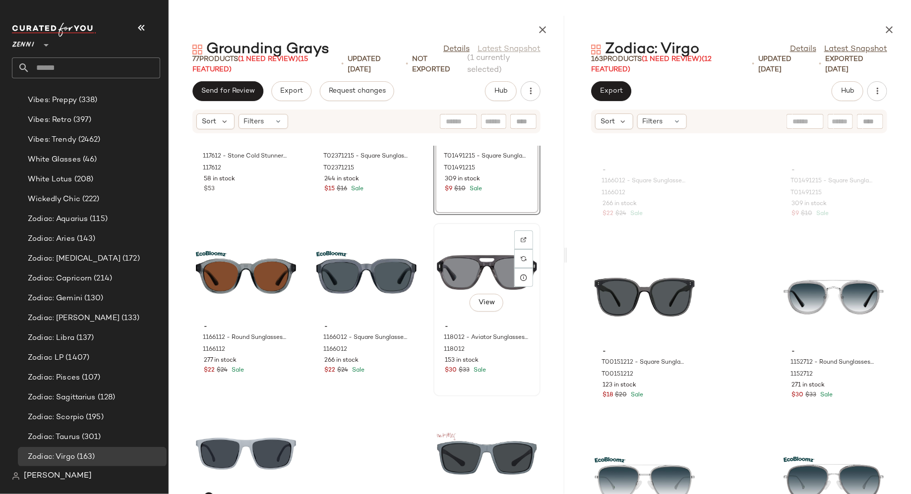
scroll to position [4289, 0]
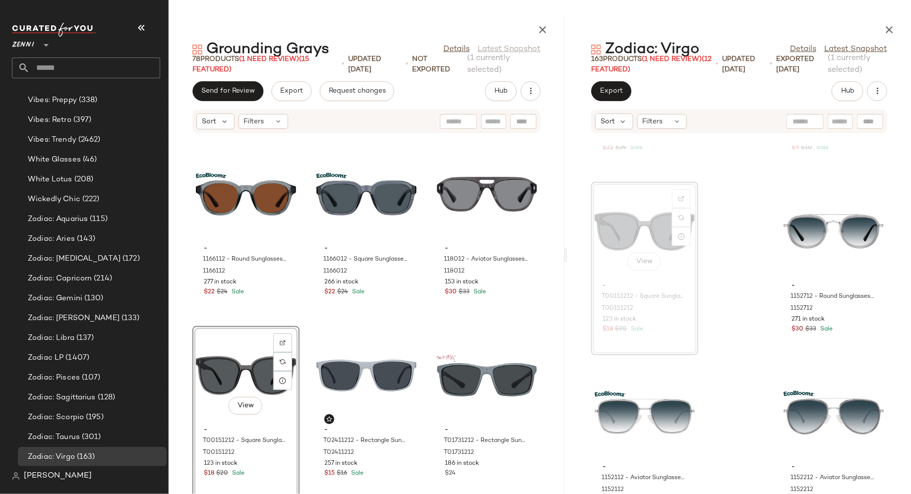
scroll to position [12858, 0]
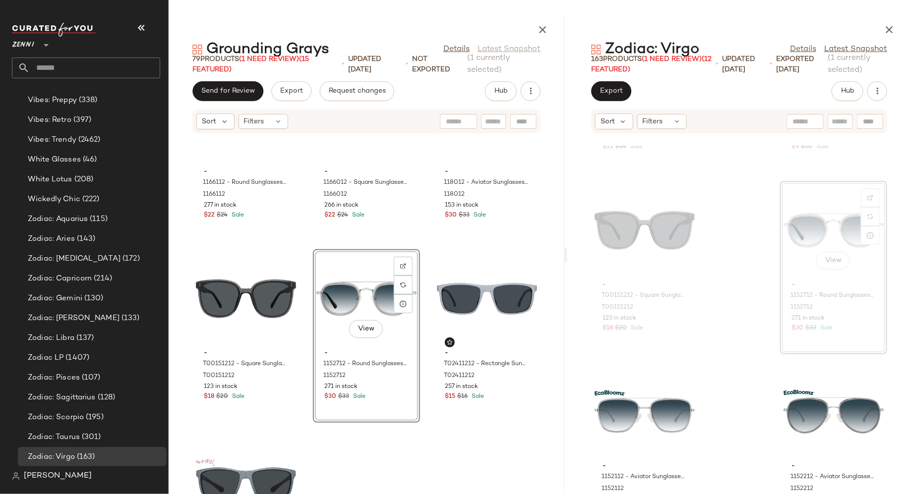
scroll to position [4443, 0]
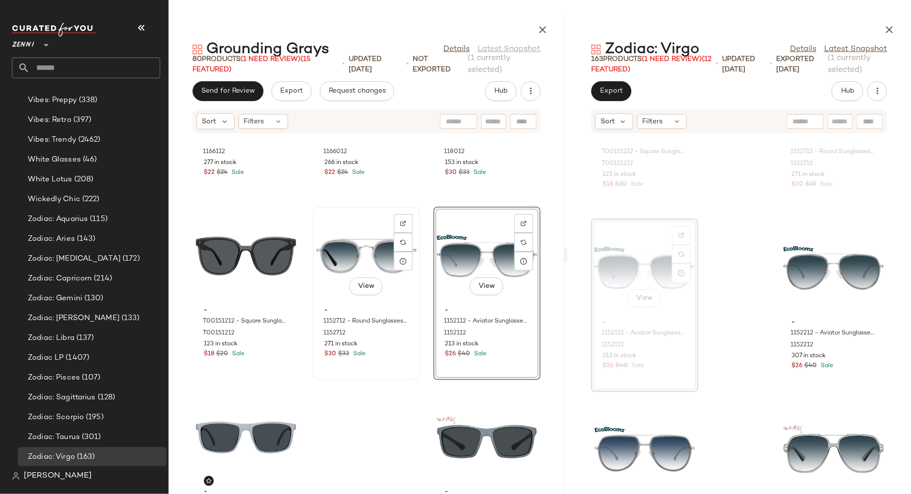
scroll to position [4493, 0]
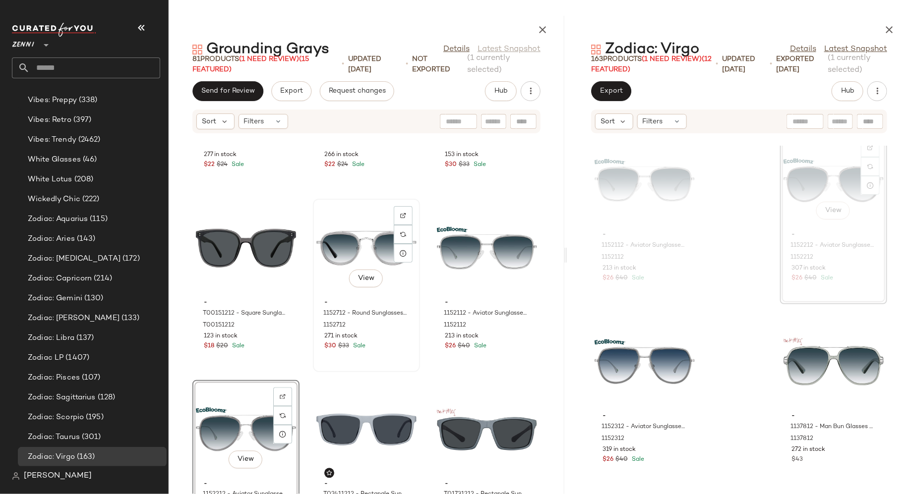
scroll to position [4552, 0]
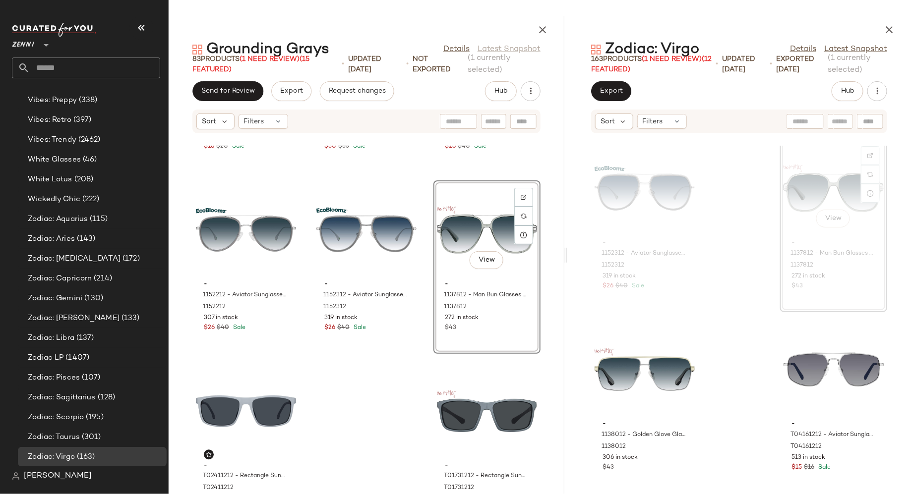
scroll to position [4706, 0]
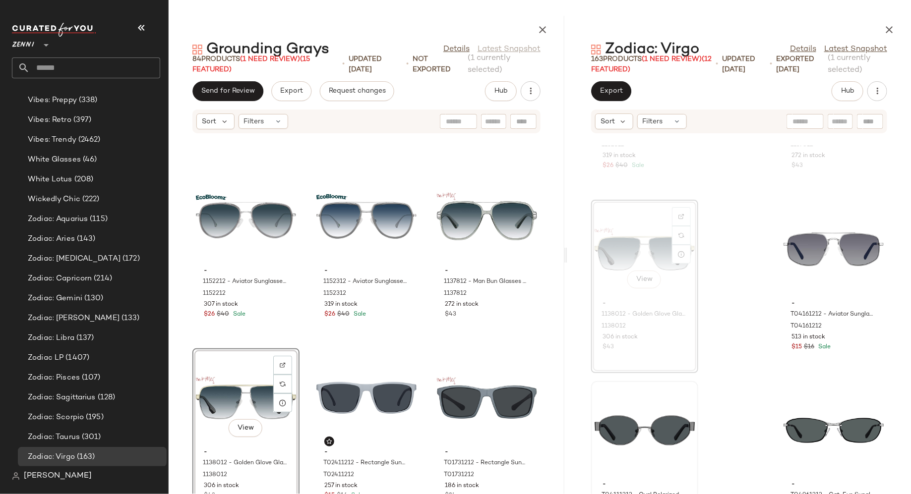
scroll to position [13389, 0]
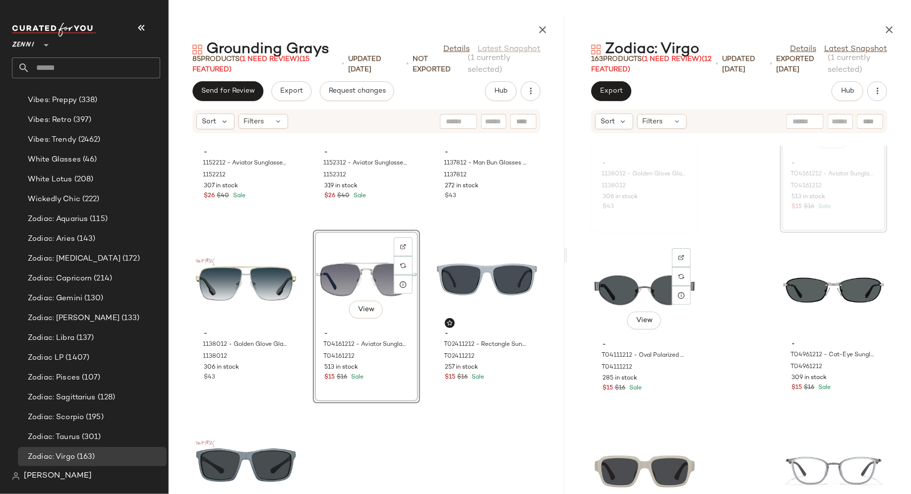
scroll to position [13533, 0]
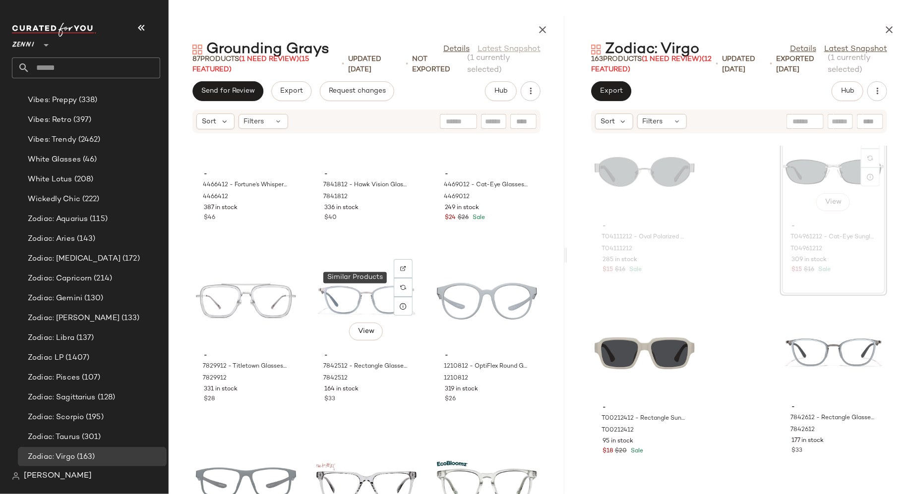
scroll to position [830, 0]
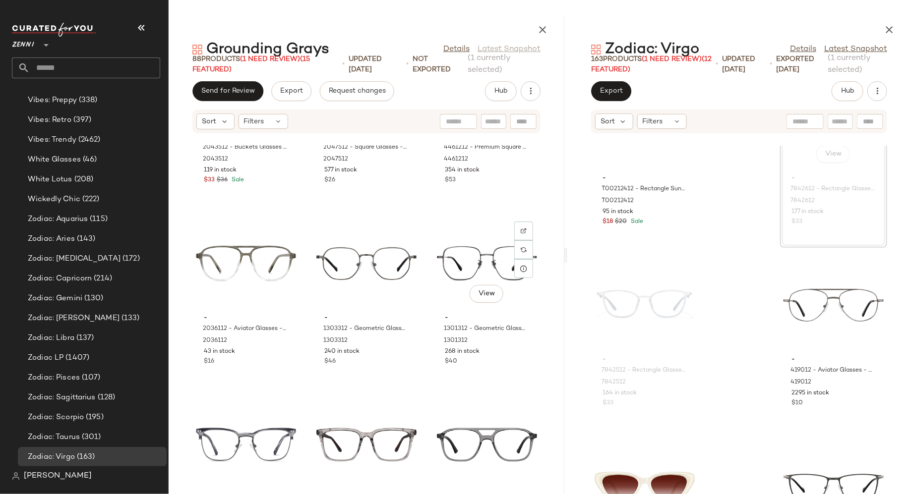
scroll to position [2484, 0]
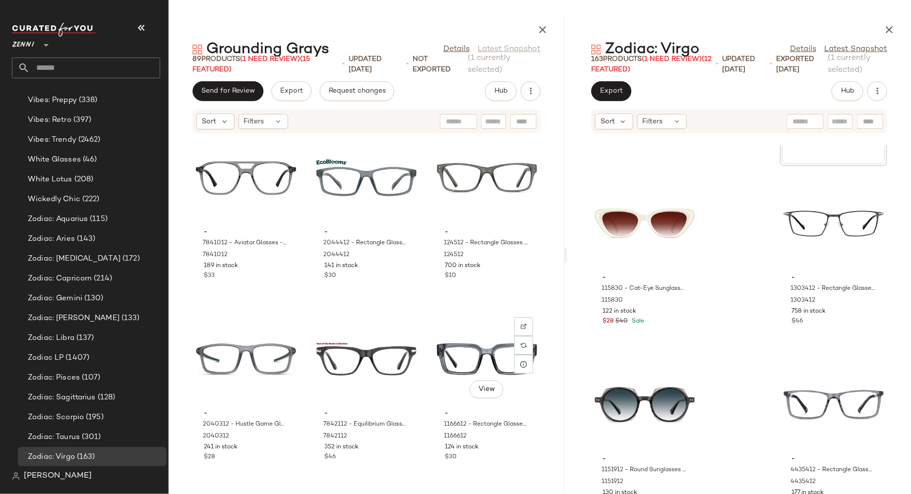
scroll to position [2932, 0]
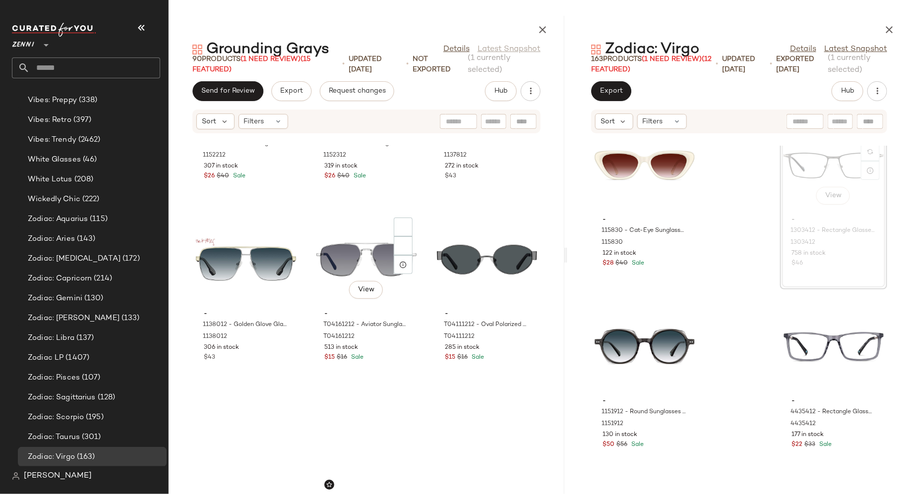
scroll to position [5097, 0]
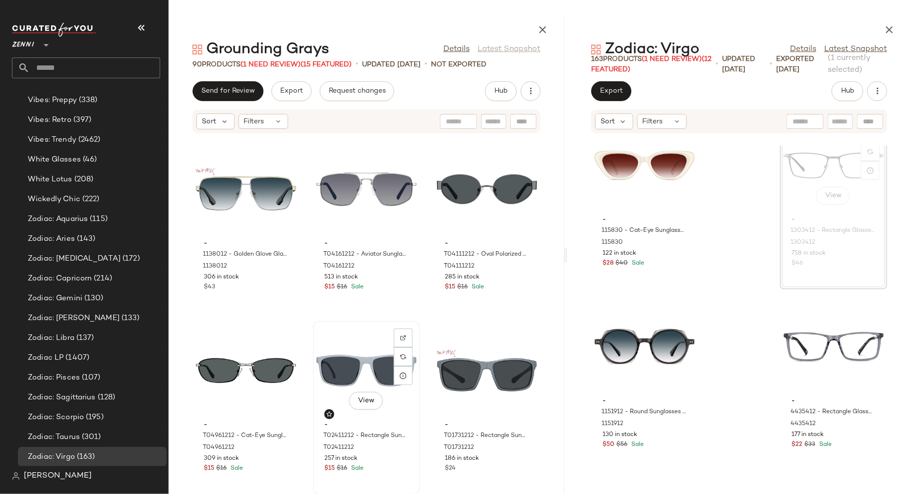
click at [361, 375] on div "View" at bounding box center [366, 371] width 100 height 92
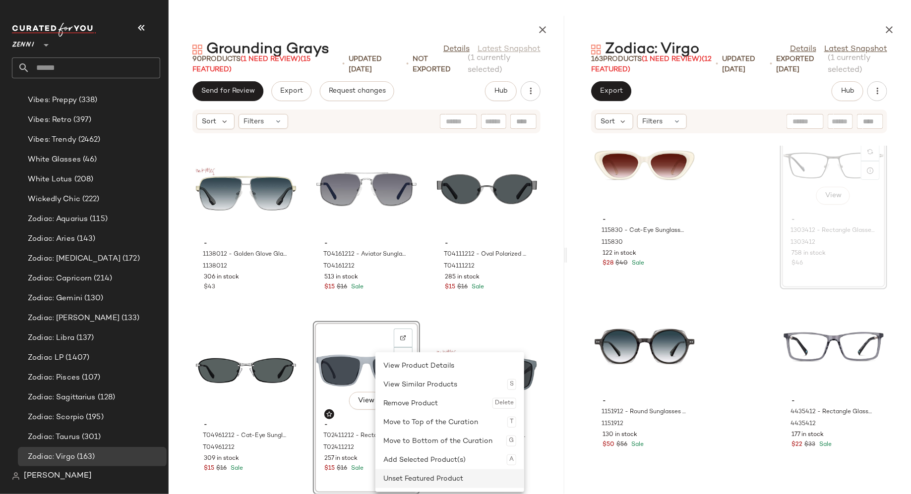
click at [397, 477] on div "Unset Featured Product" at bounding box center [449, 478] width 133 height 19
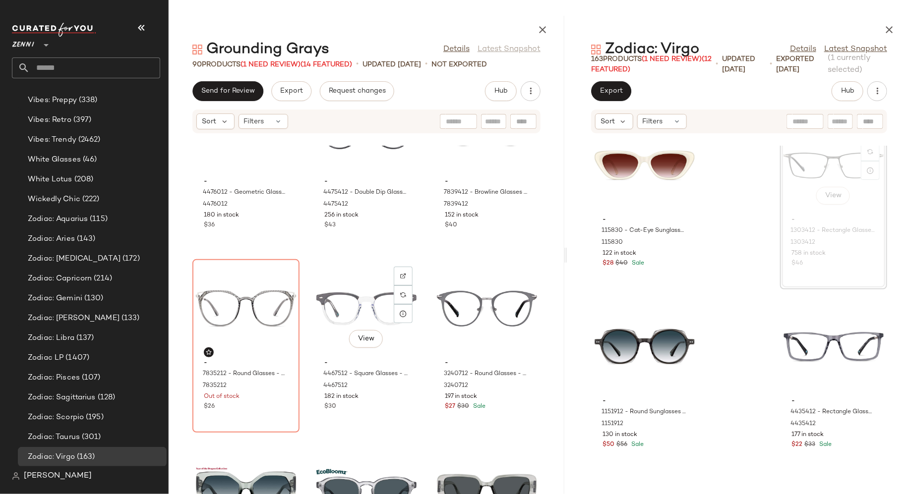
scroll to position [3900, 0]
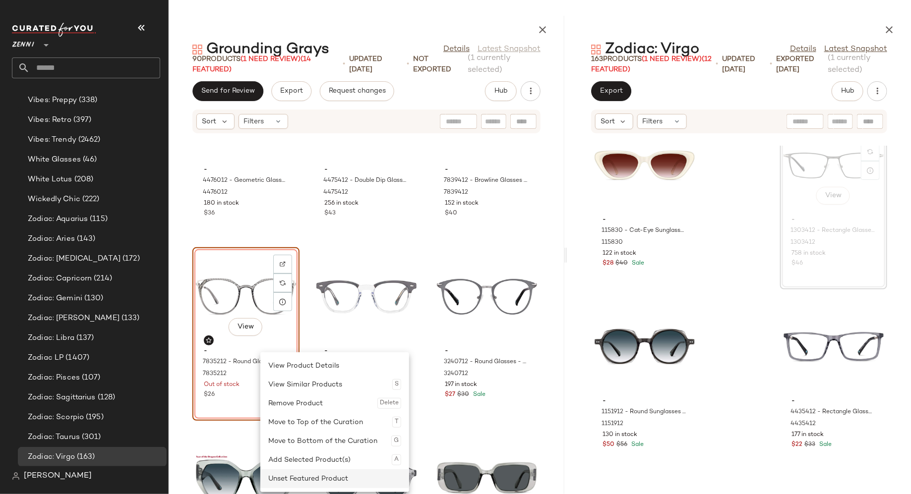
click at [294, 475] on div "Unset Featured Product" at bounding box center [334, 478] width 133 height 19
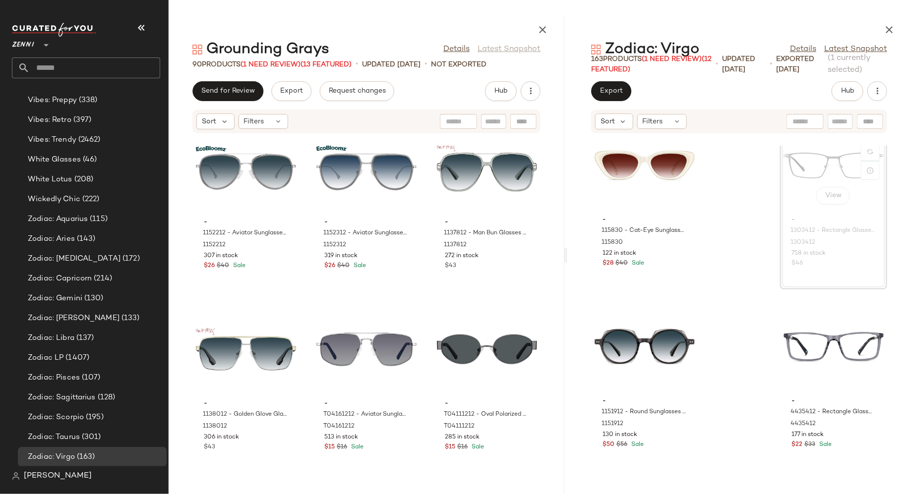
scroll to position [5097, 0]
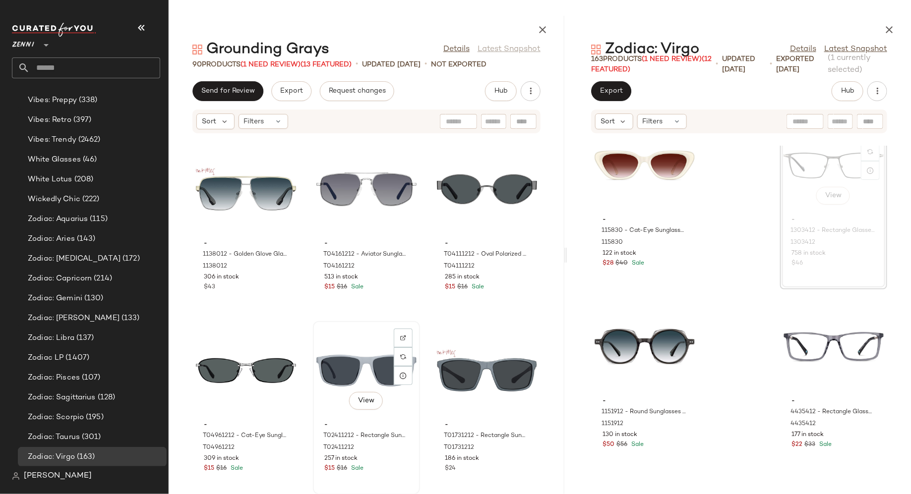
click at [386, 482] on div "View - T02411212 - Rectangle Sunglasses - Gray - Plastic T02411212 257 in stock…" at bounding box center [366, 408] width 105 height 172
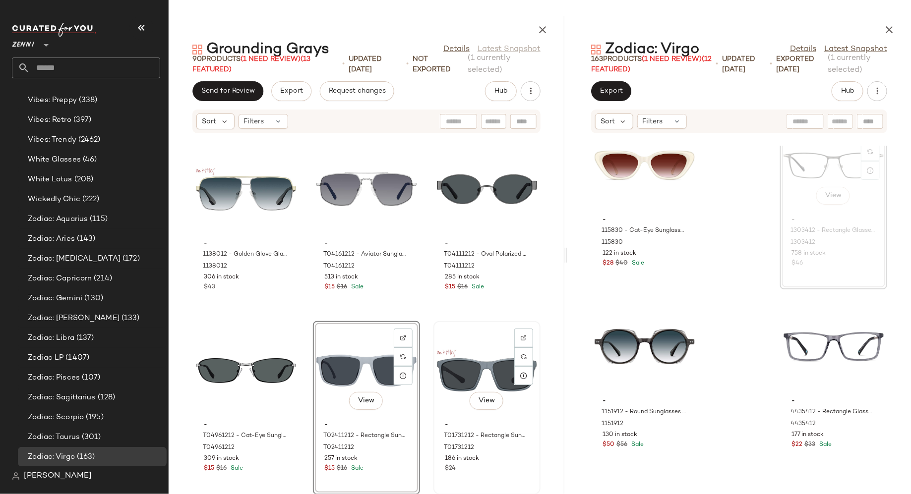
click at [490, 477] on div "View - T01731212 - Rectangle Sunglasses - Gray - Plastic T01731212 186 in stock…" at bounding box center [486, 408] width 105 height 172
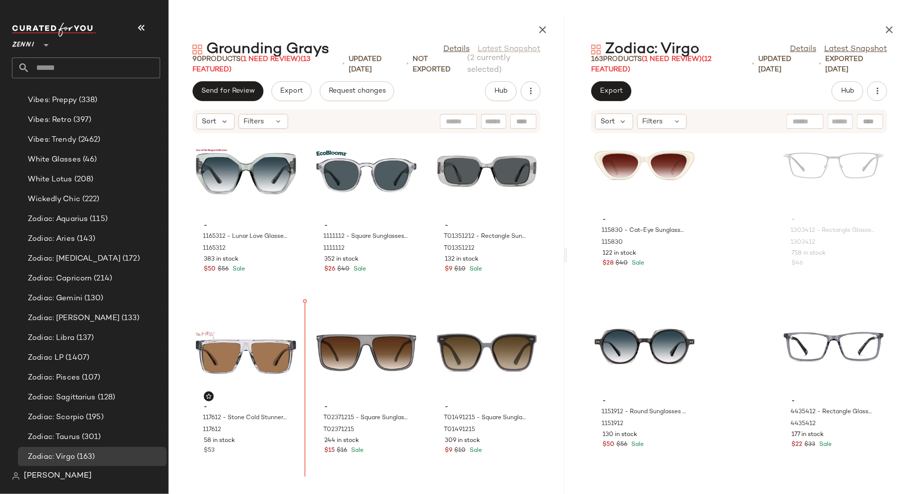
scroll to position [4209, 0]
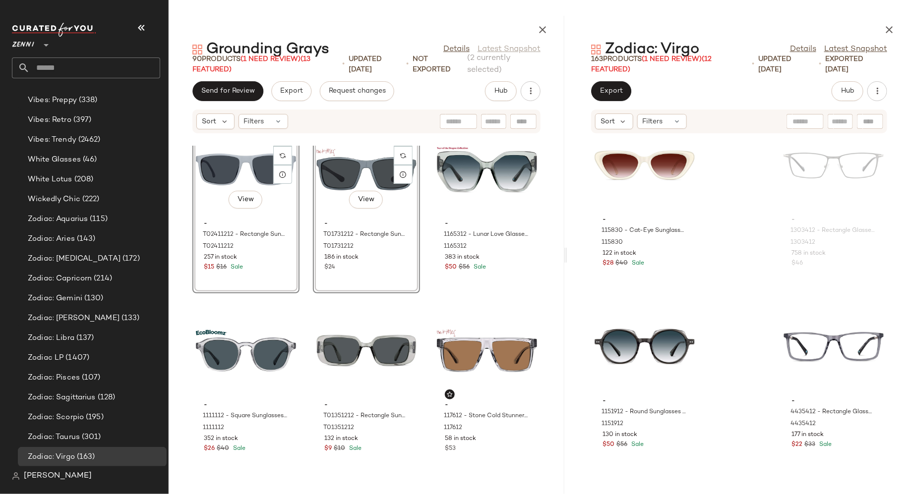
click at [302, 306] on div "- 7835212 - Round Glasses - Gray - Mixed 7835212 Out of stock $26 - 4467512 - S…" at bounding box center [367, 320] width 396 height 349
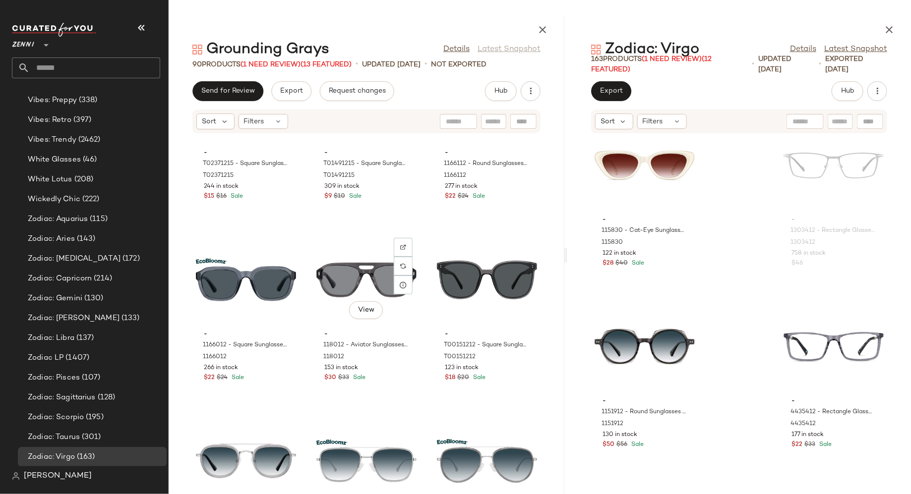
scroll to position [4660, 0]
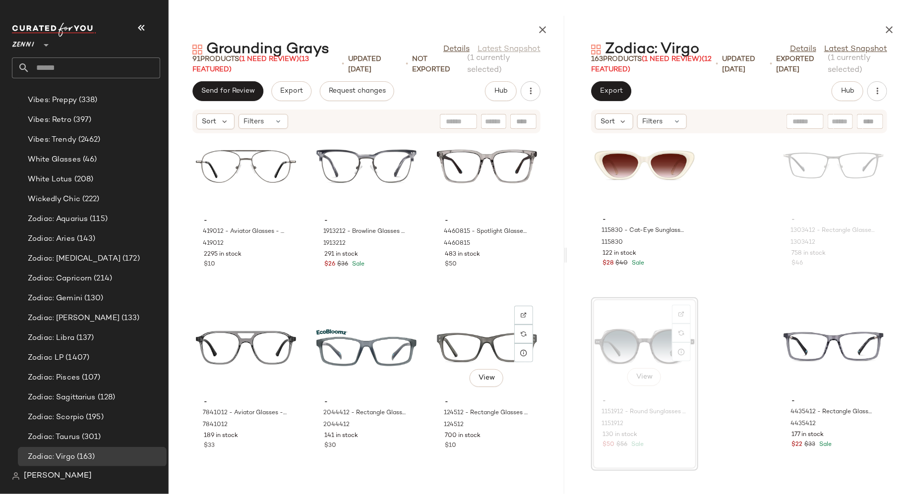
scroll to position [2818, 0]
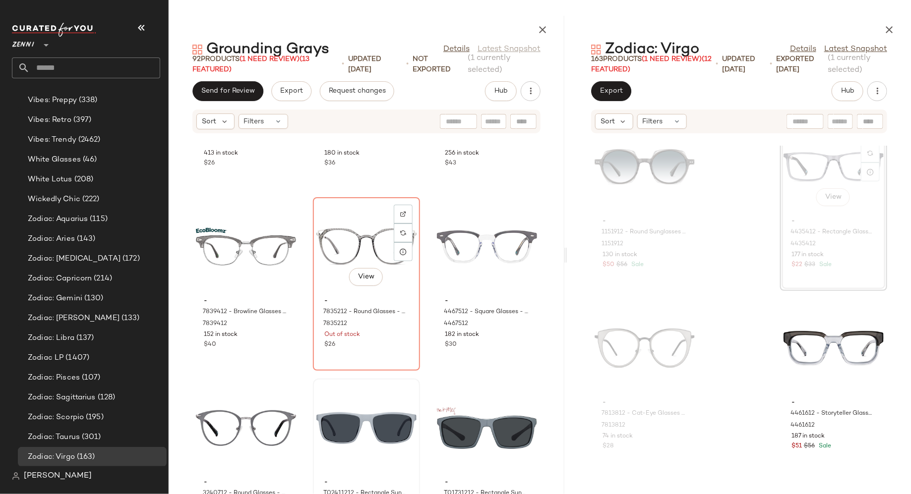
scroll to position [3996, 0]
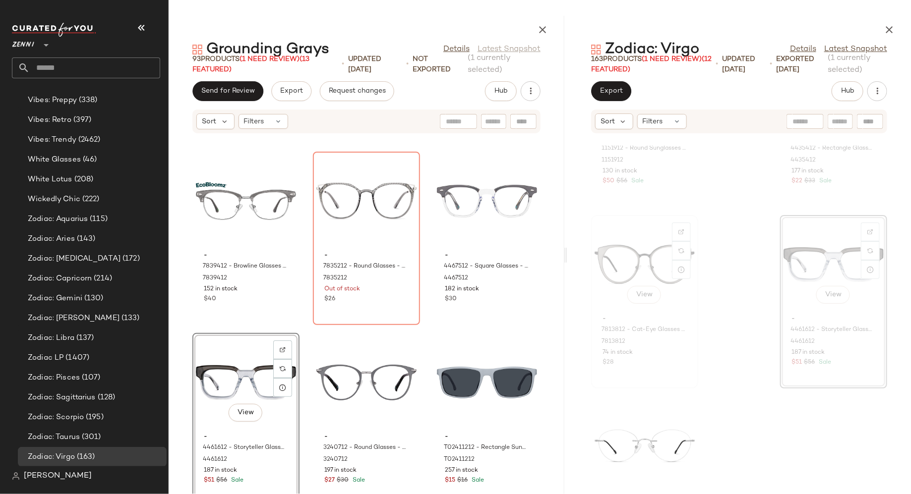
scroll to position [14532, 0]
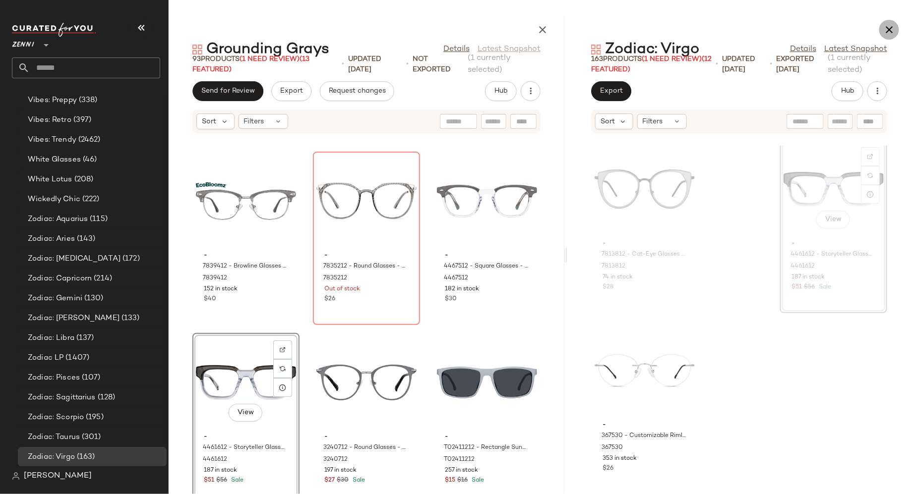
click at [889, 30] on icon "button" at bounding box center [889, 30] width 12 height 12
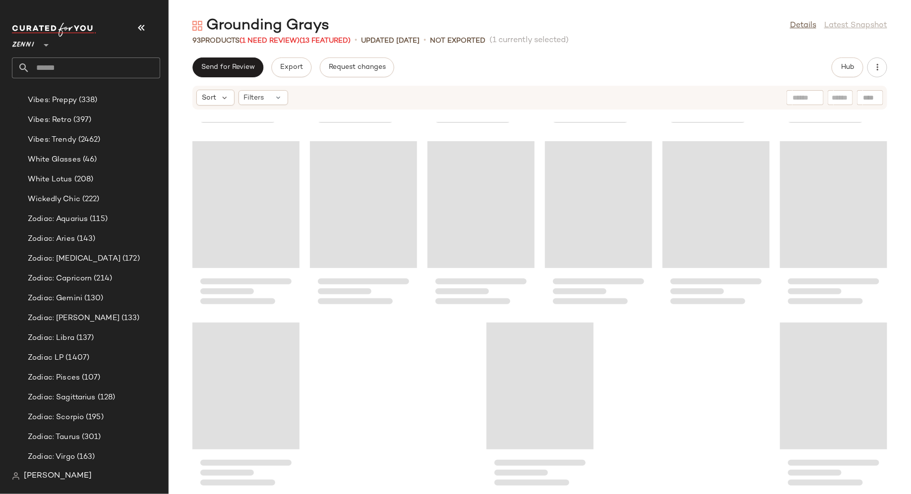
scroll to position [1815, 0]
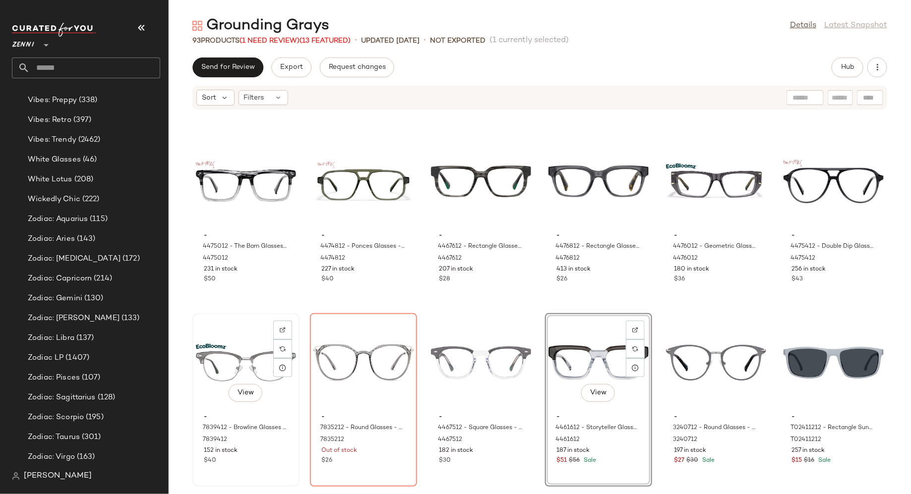
click at [202, 415] on div "- 7839412 - Browline Glasses - Gray - recycled_metal_bio_base 7839412 152 in st…" at bounding box center [246, 438] width 100 height 58
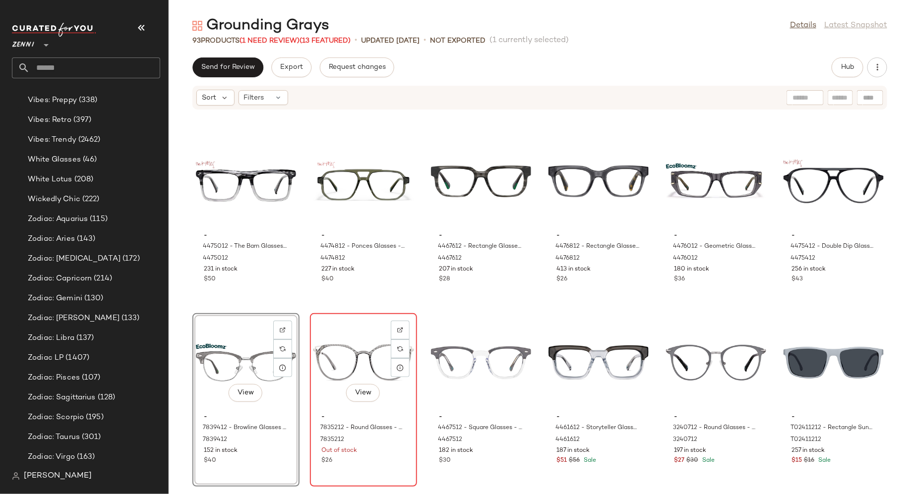
click at [340, 413] on span "-" at bounding box center [363, 417] width 84 height 9
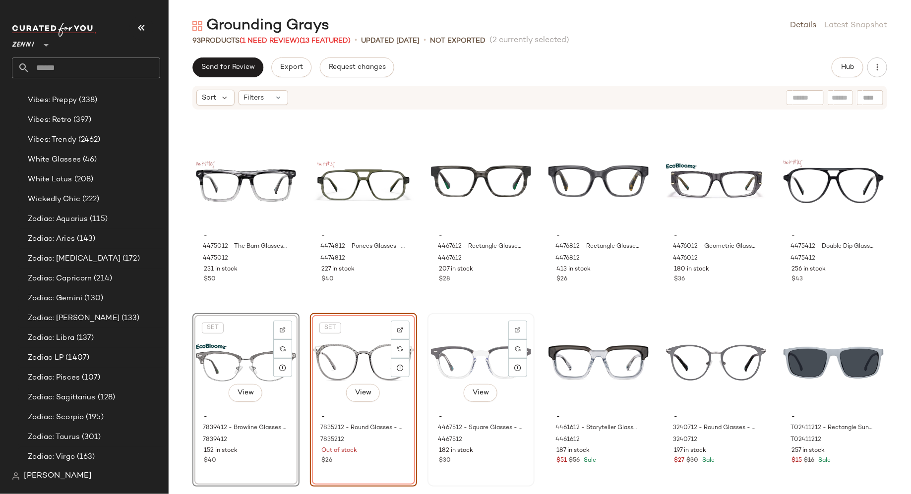
click at [495, 465] on div "$30" at bounding box center [481, 461] width 84 height 9
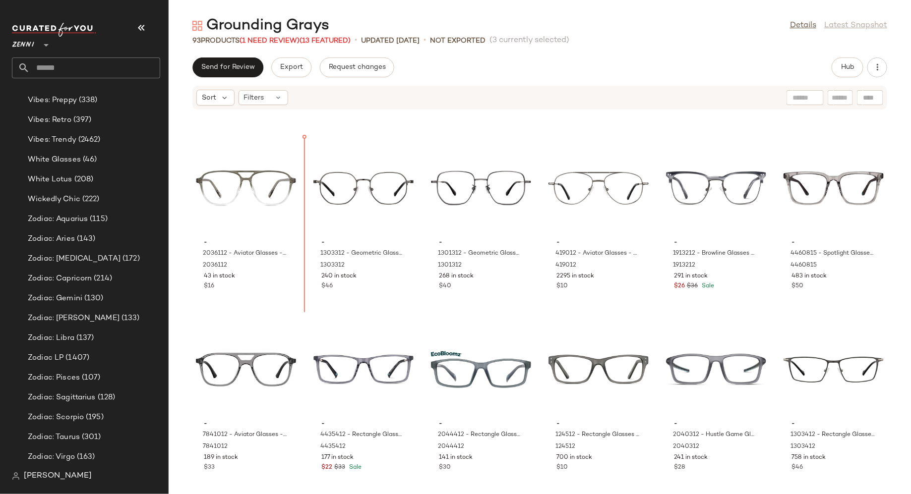
scroll to position [1262, 0]
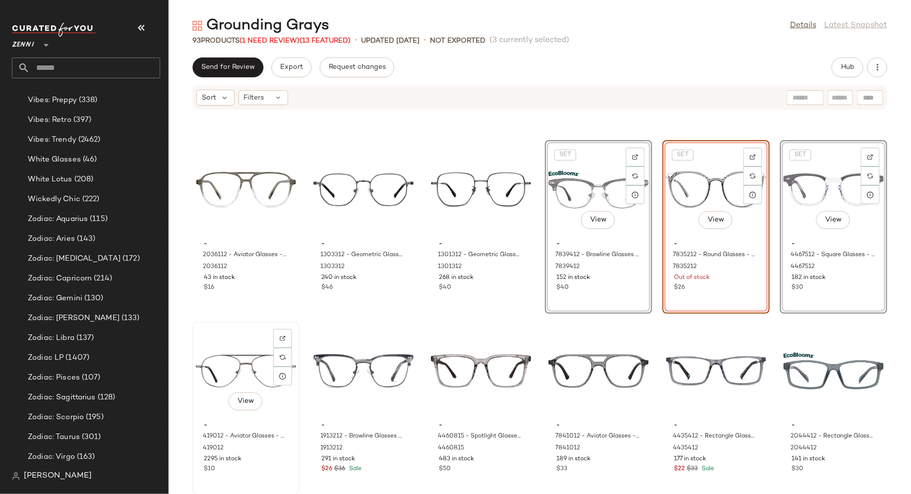
click at [247, 355] on div "View" at bounding box center [246, 371] width 100 height 92
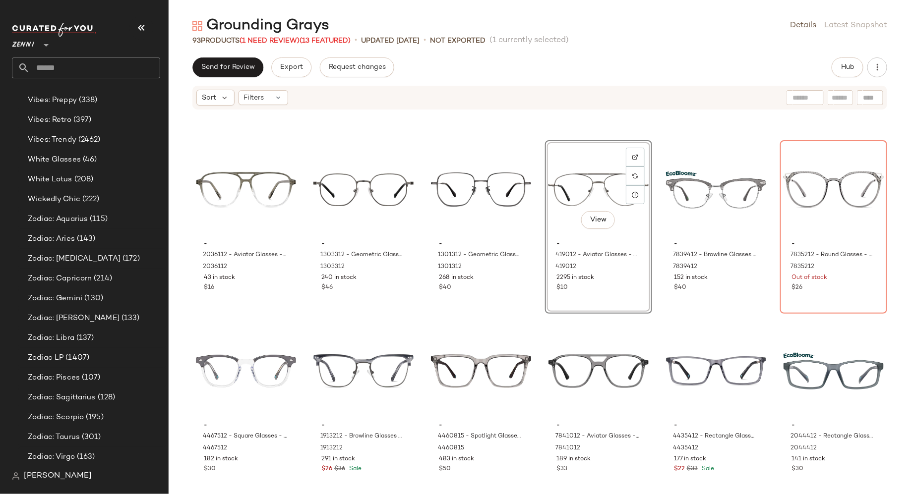
click at [288, 316] on div "- 2036112 - Aviator Glasses - Gray - Plastic 2036112 43 in stock $16 - 1303312 …" at bounding box center [540, 308] width 742 height 372
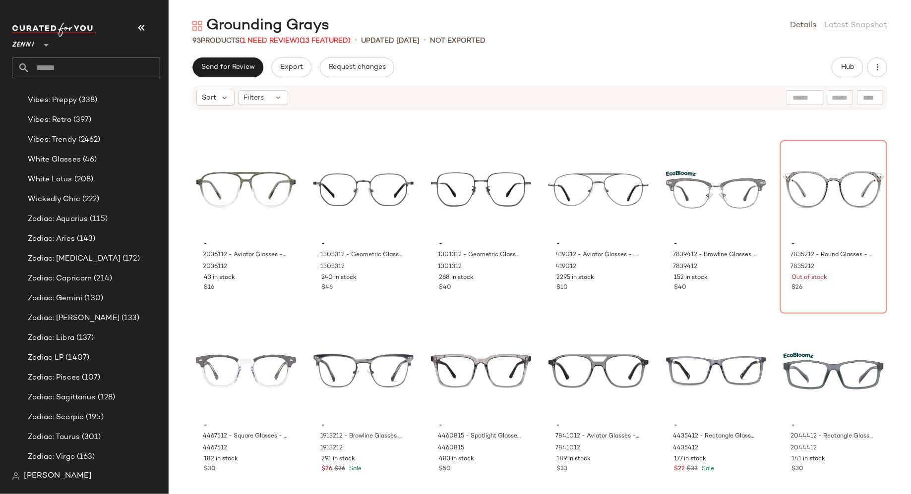
scroll to position [1272, 0]
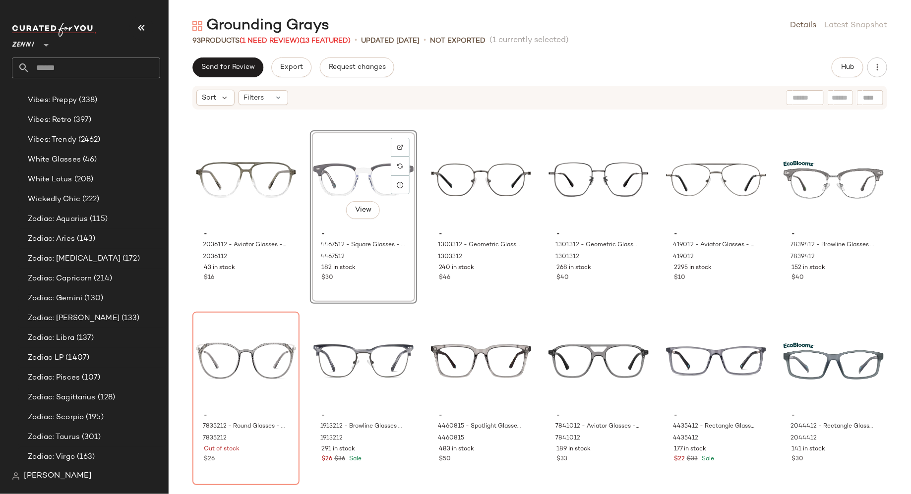
click at [309, 311] on div "- 2036112 - Aviator Glasses - Gray - Plastic 2036112 43 in stock $16 View - 446…" at bounding box center [540, 308] width 742 height 372
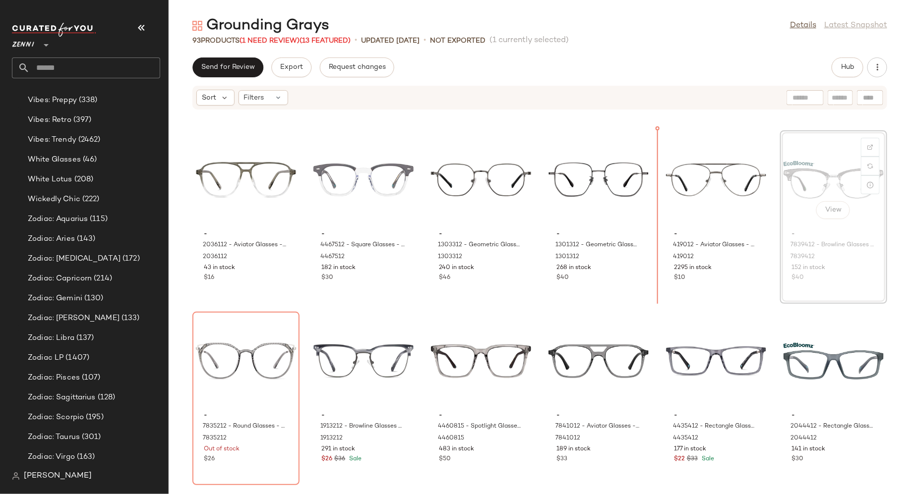
scroll to position [1264, 0]
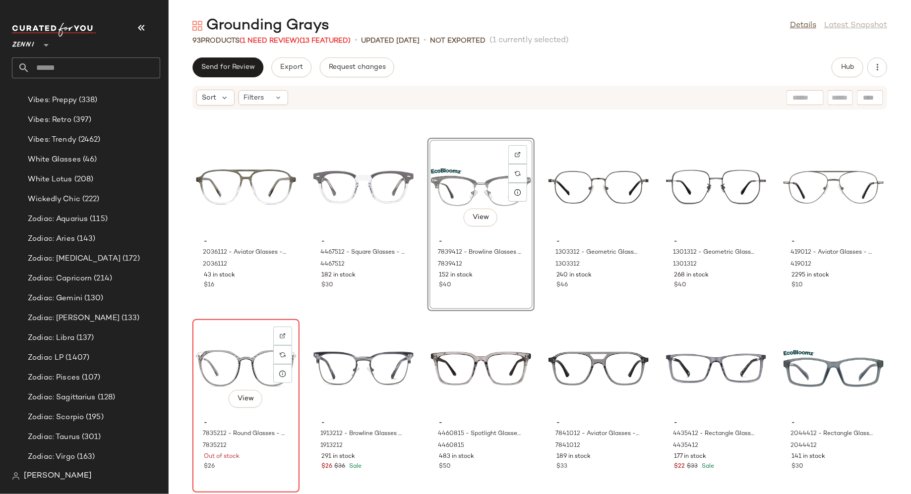
click at [267, 469] on div "$26" at bounding box center [246, 467] width 84 height 9
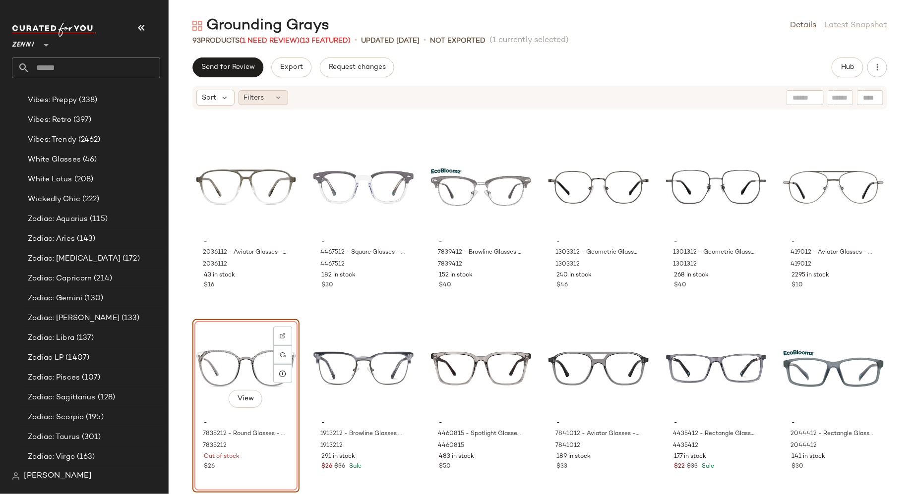
click at [279, 100] on icon at bounding box center [279, 98] width 8 height 8
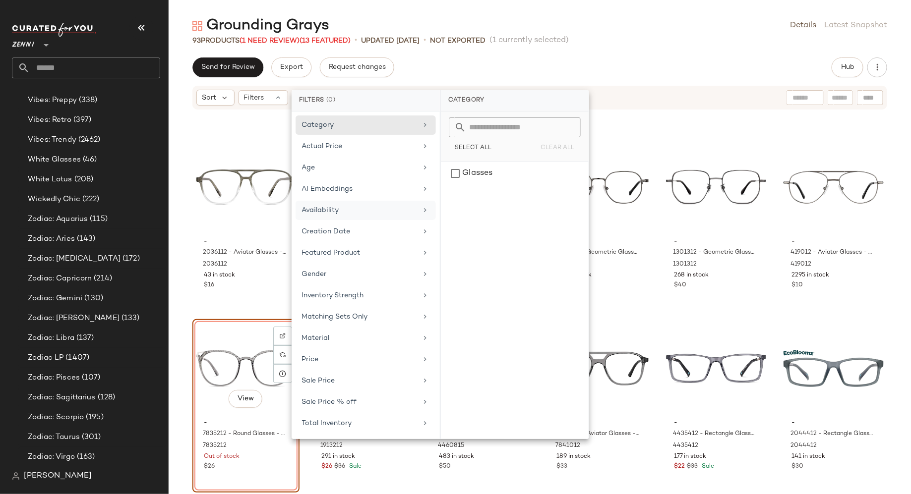
click at [344, 212] on div "Availability" at bounding box center [360, 210] width 116 height 10
click at [284, 471] on div "View - 7835212 - Round Glasses - Gray - Mixed 7835212 Out of stock $26" at bounding box center [245, 406] width 107 height 174
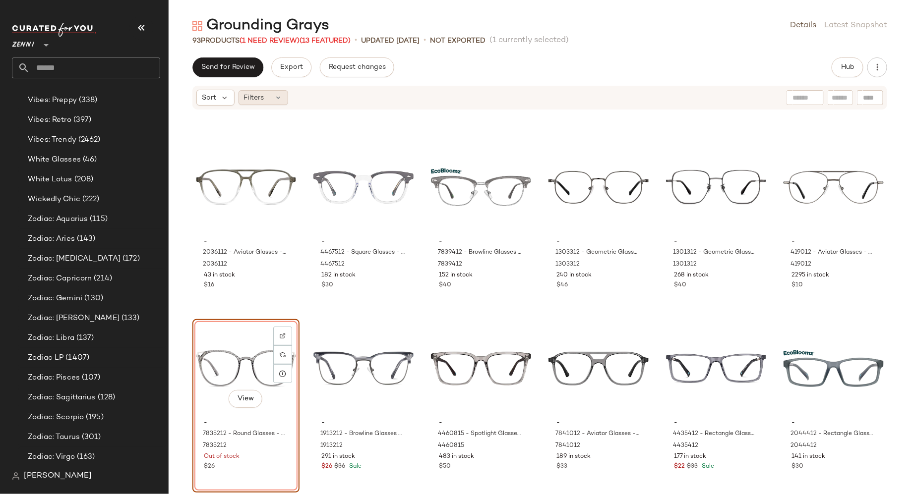
click at [271, 94] on div "Filters" at bounding box center [263, 97] width 50 height 15
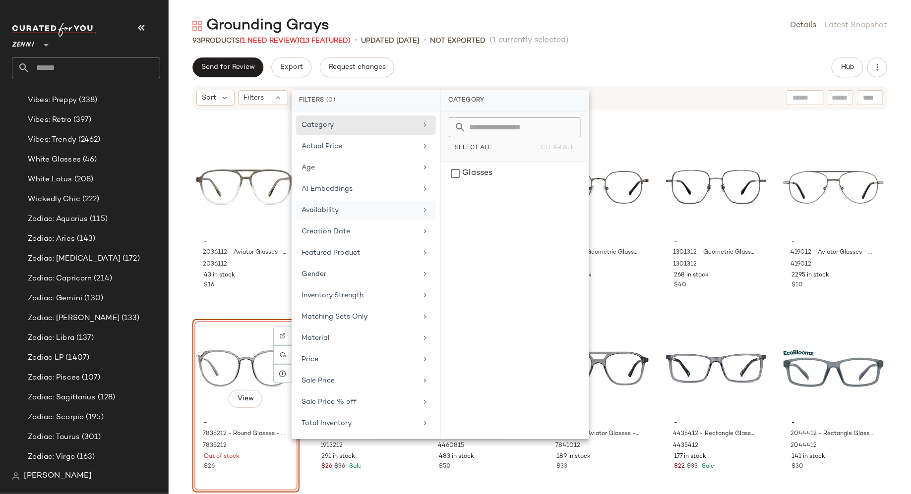
click at [310, 210] on div "Availability" at bounding box center [360, 210] width 116 height 10
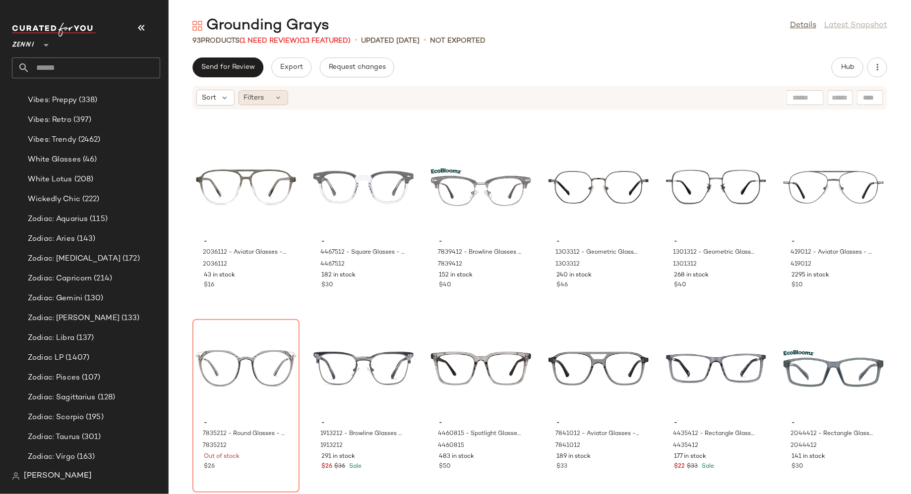
click at [277, 96] on icon at bounding box center [279, 98] width 8 height 8
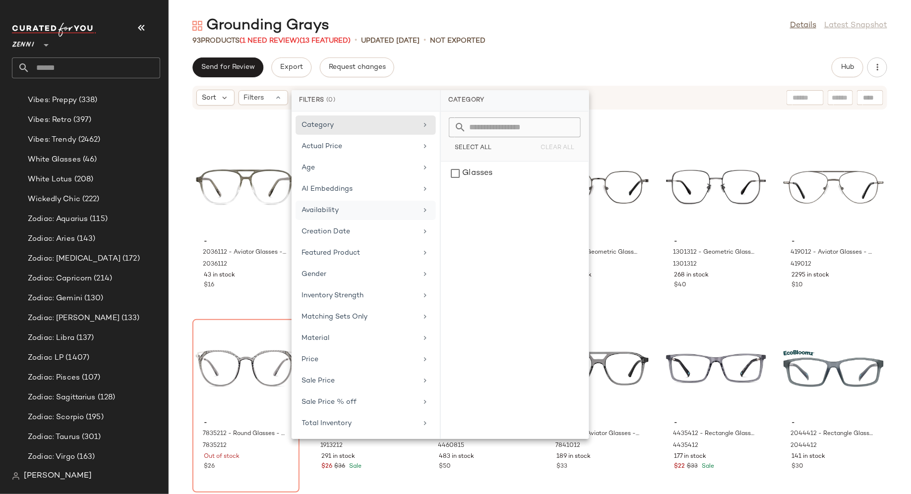
click at [367, 207] on div "Availability" at bounding box center [360, 210] width 116 height 10
click at [486, 48] on div "Grounding Grays Details Latest Snapshot 93 Products (1 Need Review) (13 Feature…" at bounding box center [540, 255] width 742 height 478
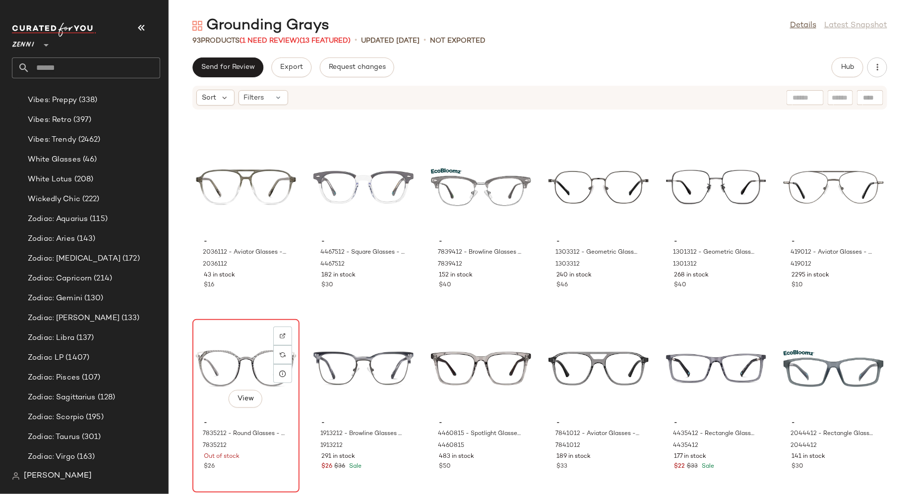
click at [247, 346] on div "View" at bounding box center [246, 369] width 100 height 92
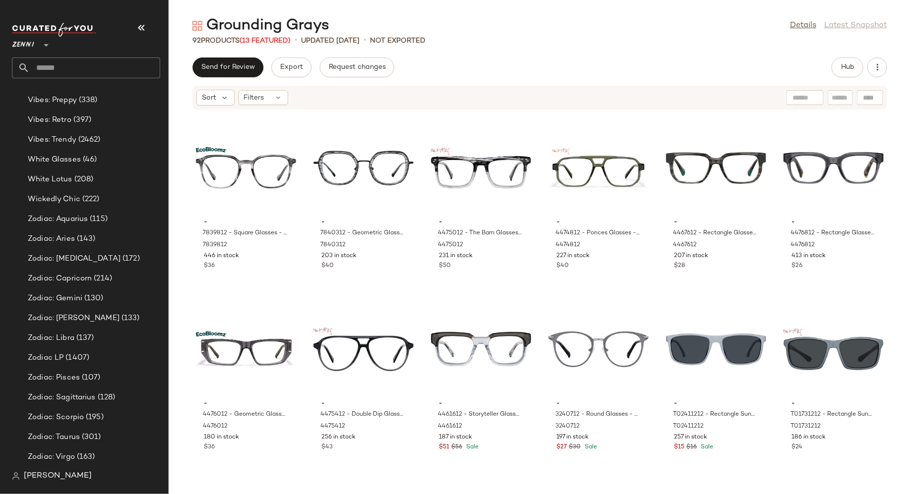
scroll to position [1837, 0]
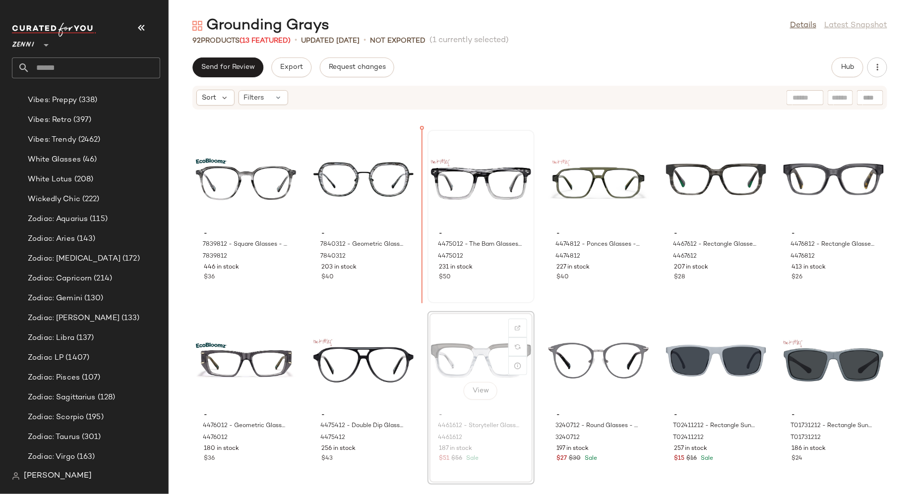
scroll to position [1815, 0]
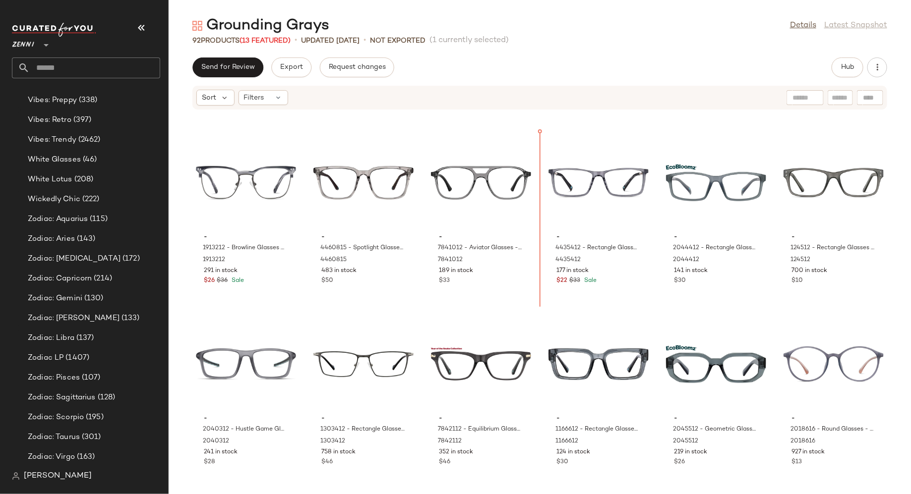
scroll to position [1449, 0]
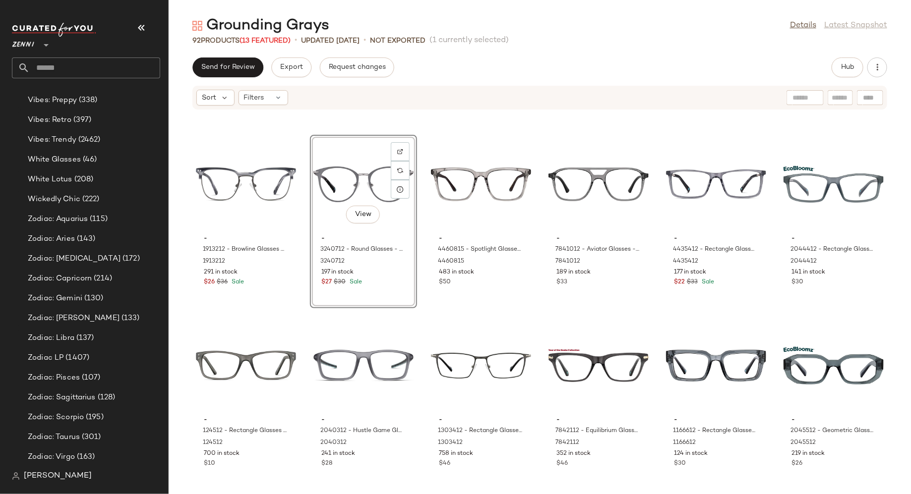
click at [306, 287] on div "- 1913212 - Browline Glasses - Gray - Mixed 1913212 291 in stock $26 $36 Sale V…" at bounding box center [540, 308] width 742 height 372
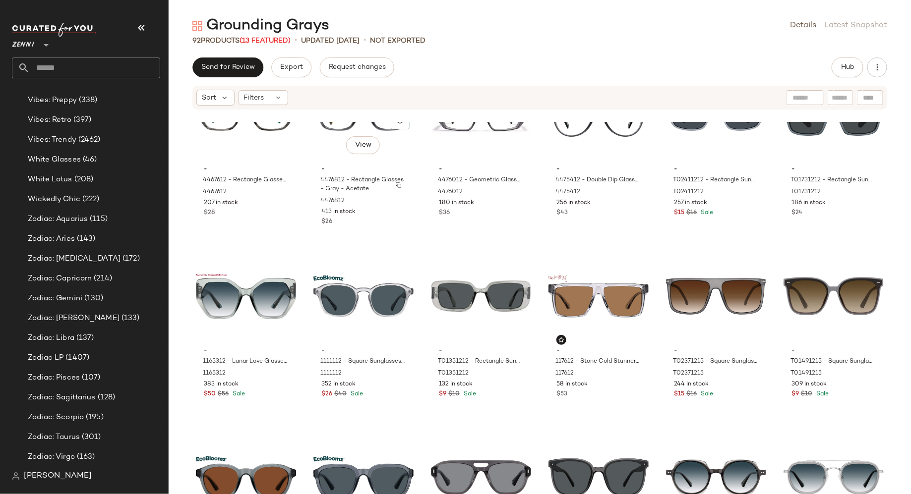
scroll to position [2092, 0]
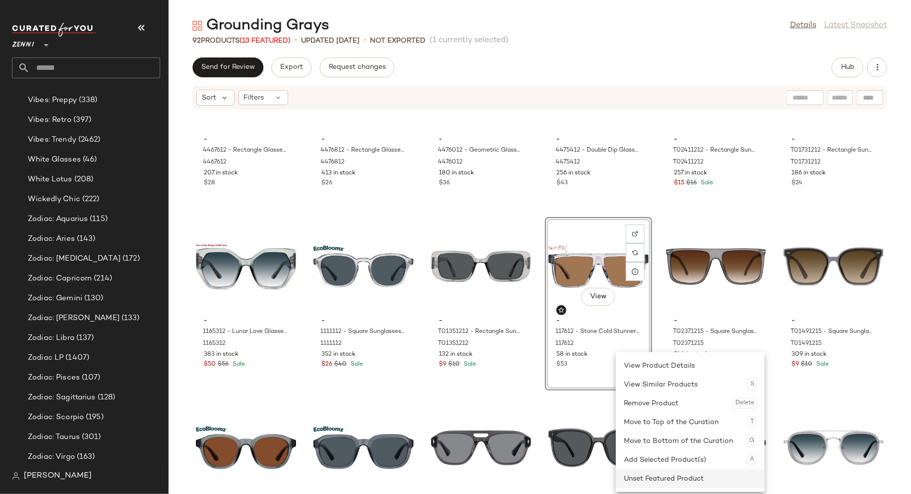
click at [628, 477] on div "Unset Featured Product" at bounding box center [690, 478] width 133 height 19
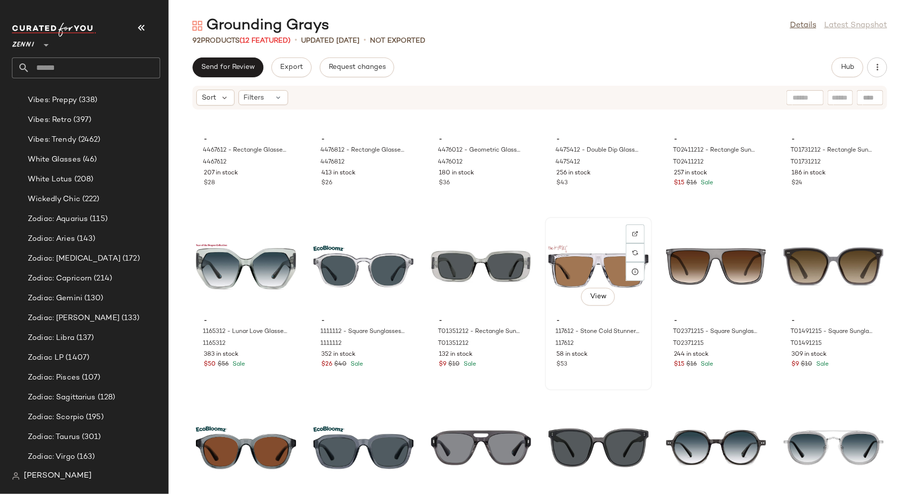
click at [545, 362] on div "View - 117612 - Stone Cold Stunner Glasses - Gray - [MEDICAL_DATA] 117612 58 in…" at bounding box center [598, 304] width 107 height 174
